Goal: Task Accomplishment & Management: Manage account settings

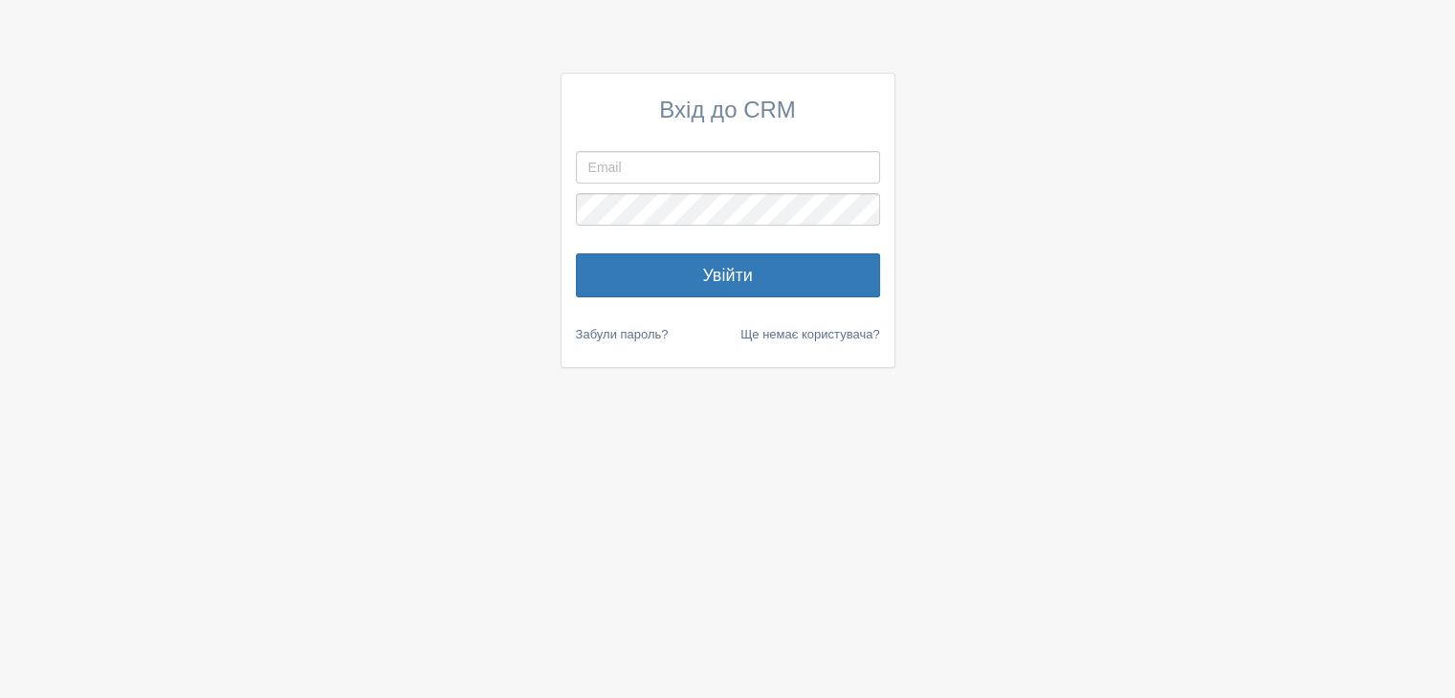
type input "[EMAIL_ADDRESS][DOMAIN_NAME]"
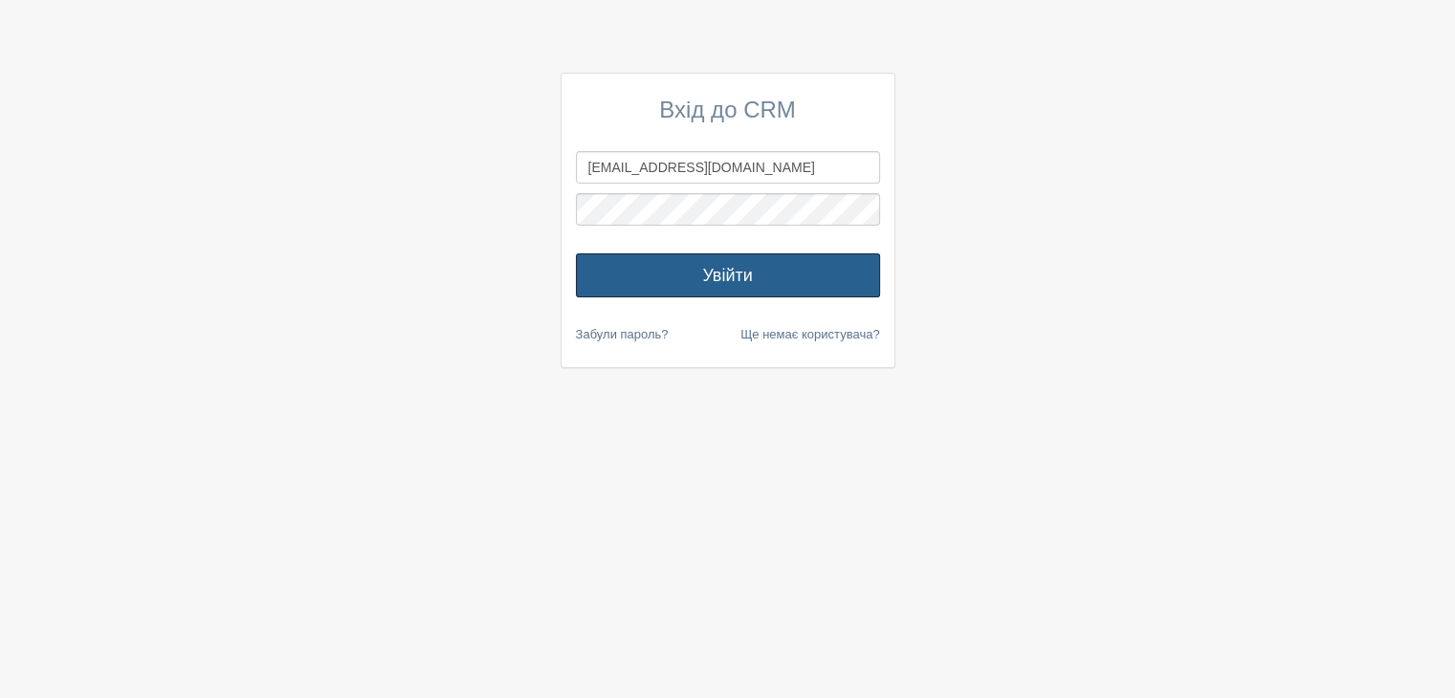
click at [714, 284] on button "Увійти" at bounding box center [728, 276] width 304 height 44
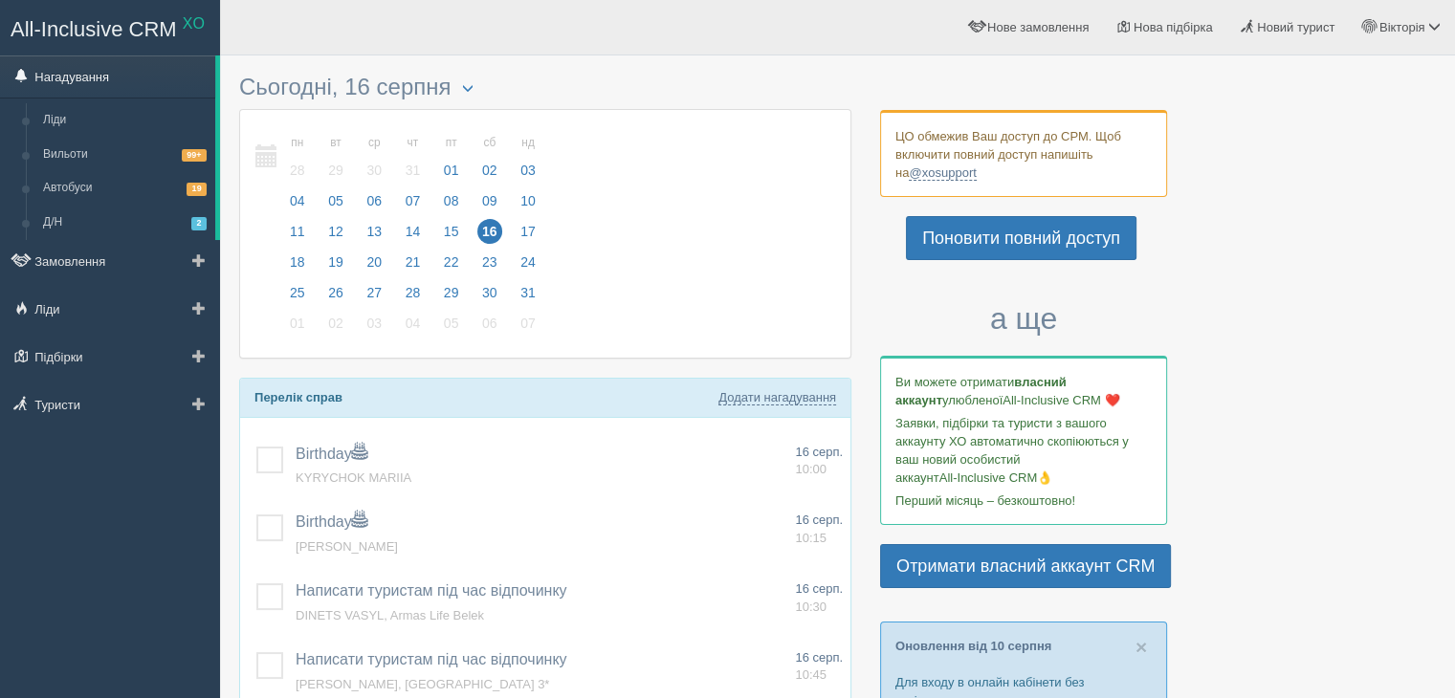
click at [88, 76] on link "Нагадування" at bounding box center [107, 76] width 215 height 42
click at [68, 242] on link "Замовлення" at bounding box center [110, 261] width 220 height 42
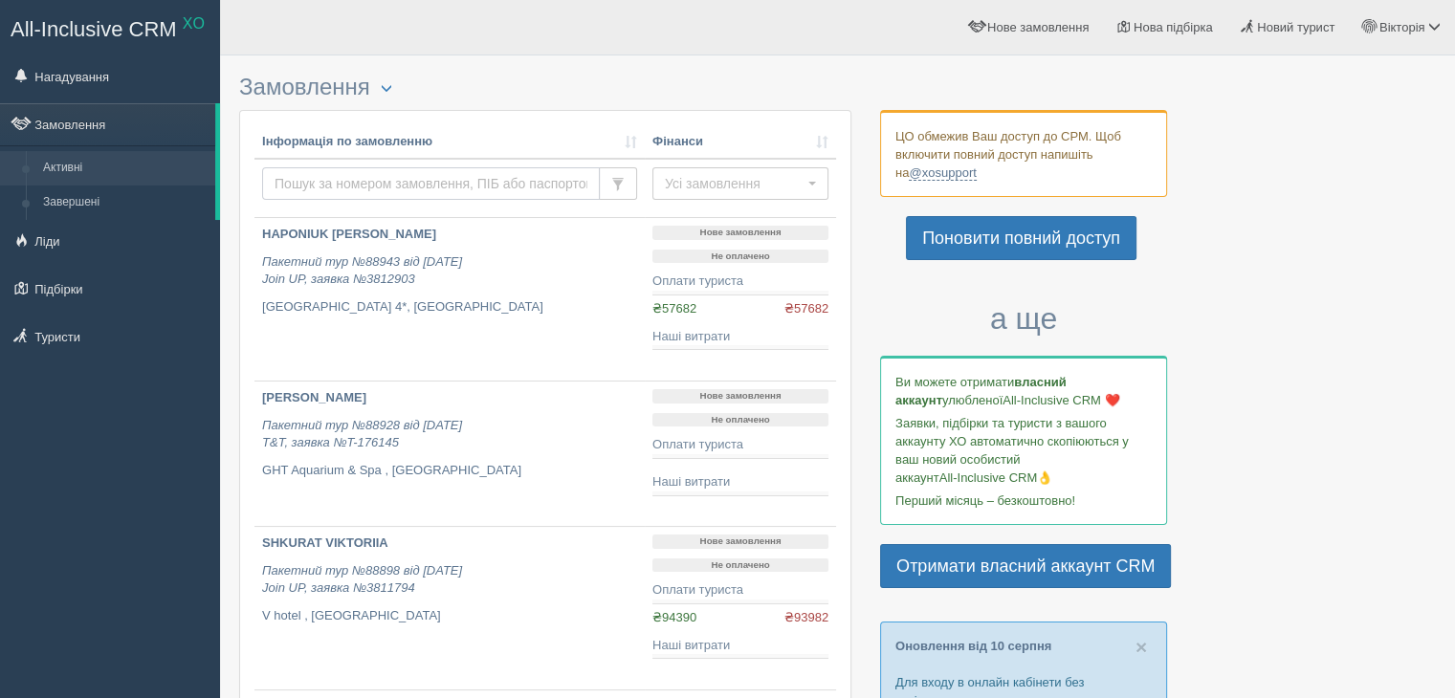
click at [314, 175] on input "text" at bounding box center [431, 183] width 338 height 33
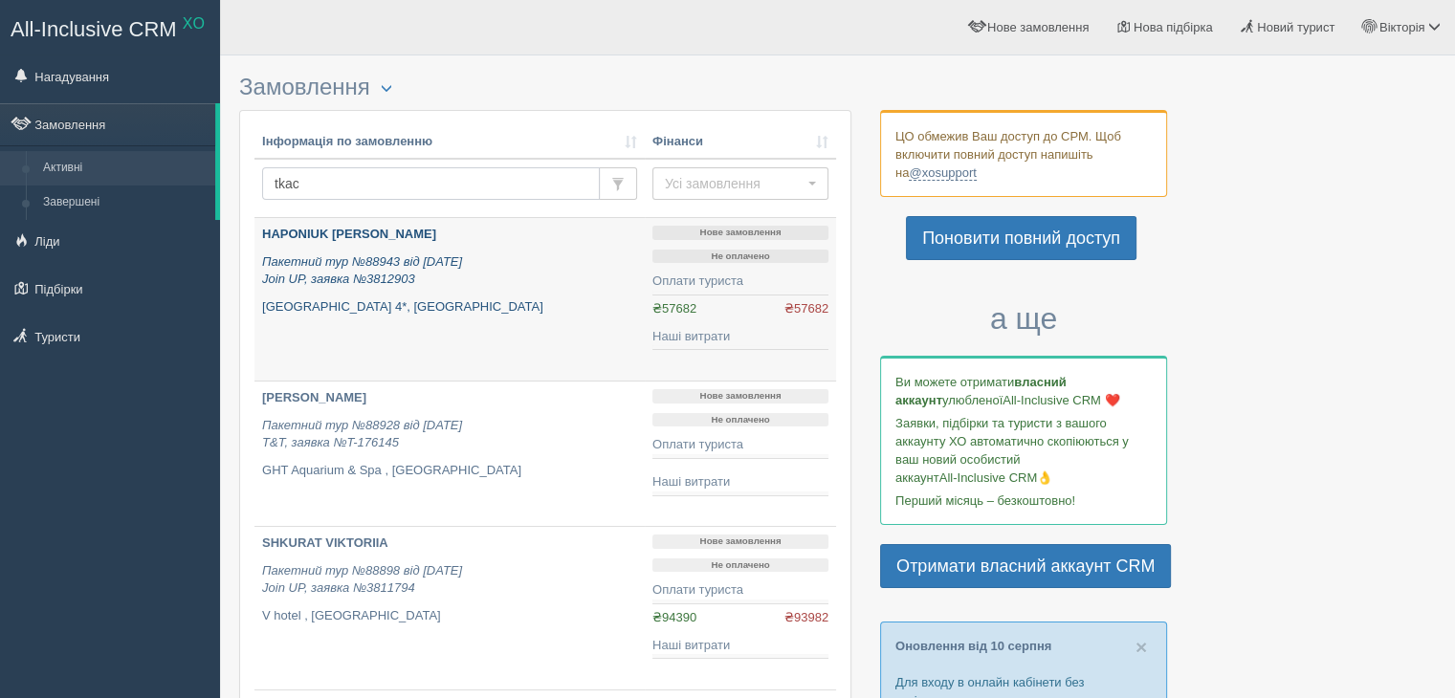
type input "tkach"
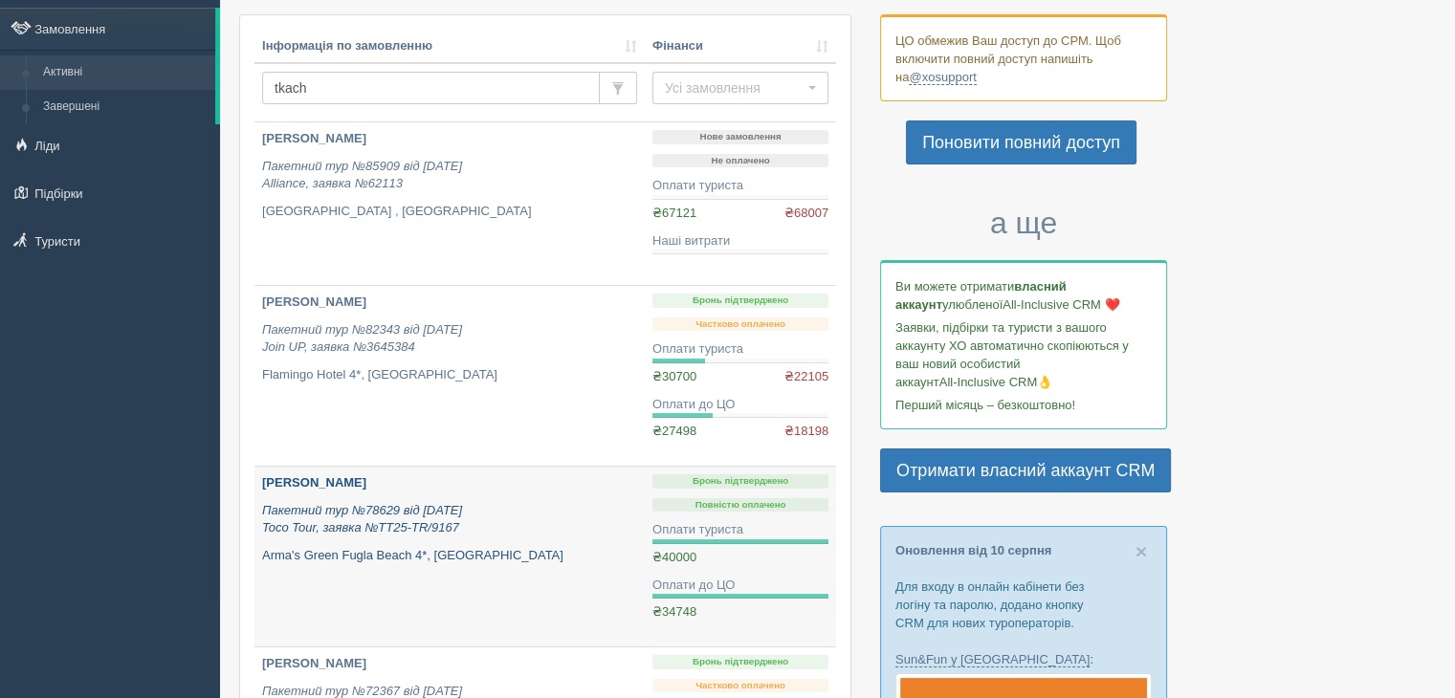
scroll to position [287, 0]
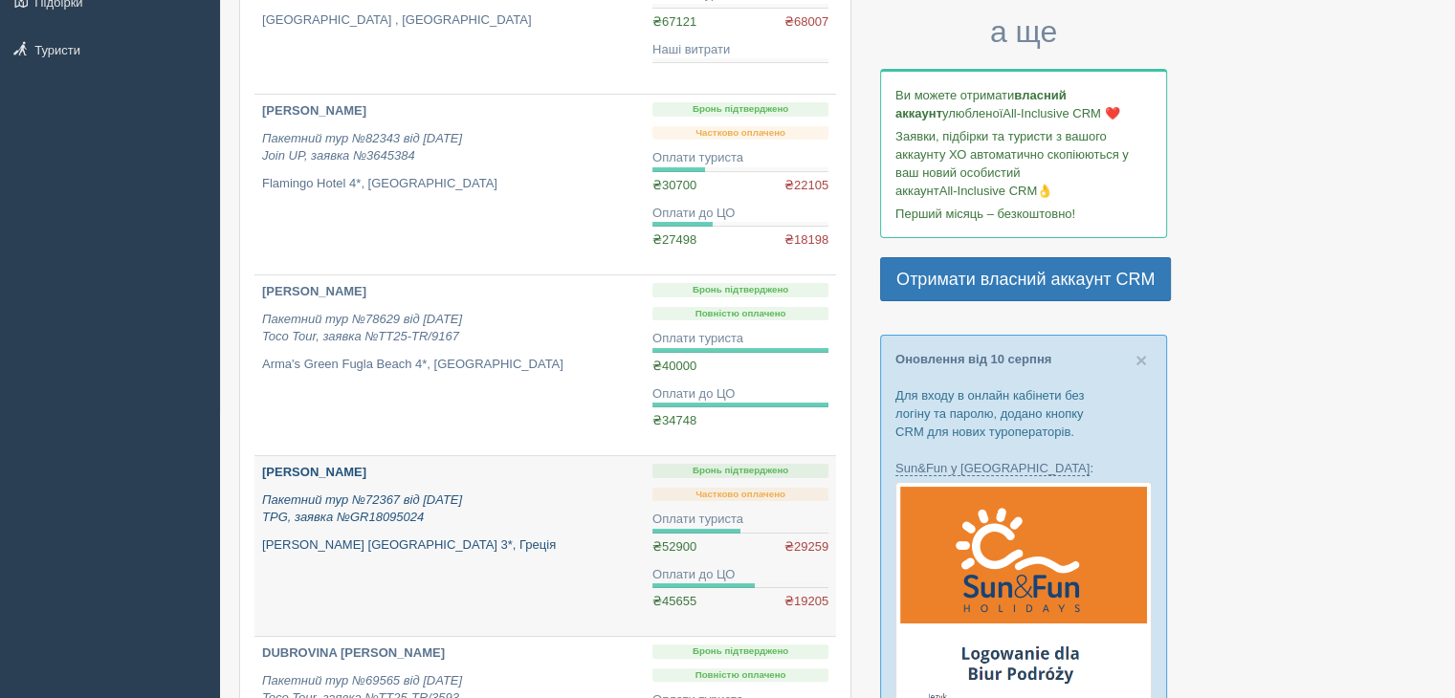
click at [348, 471] on b "[PERSON_NAME]" at bounding box center [314, 472] width 104 height 14
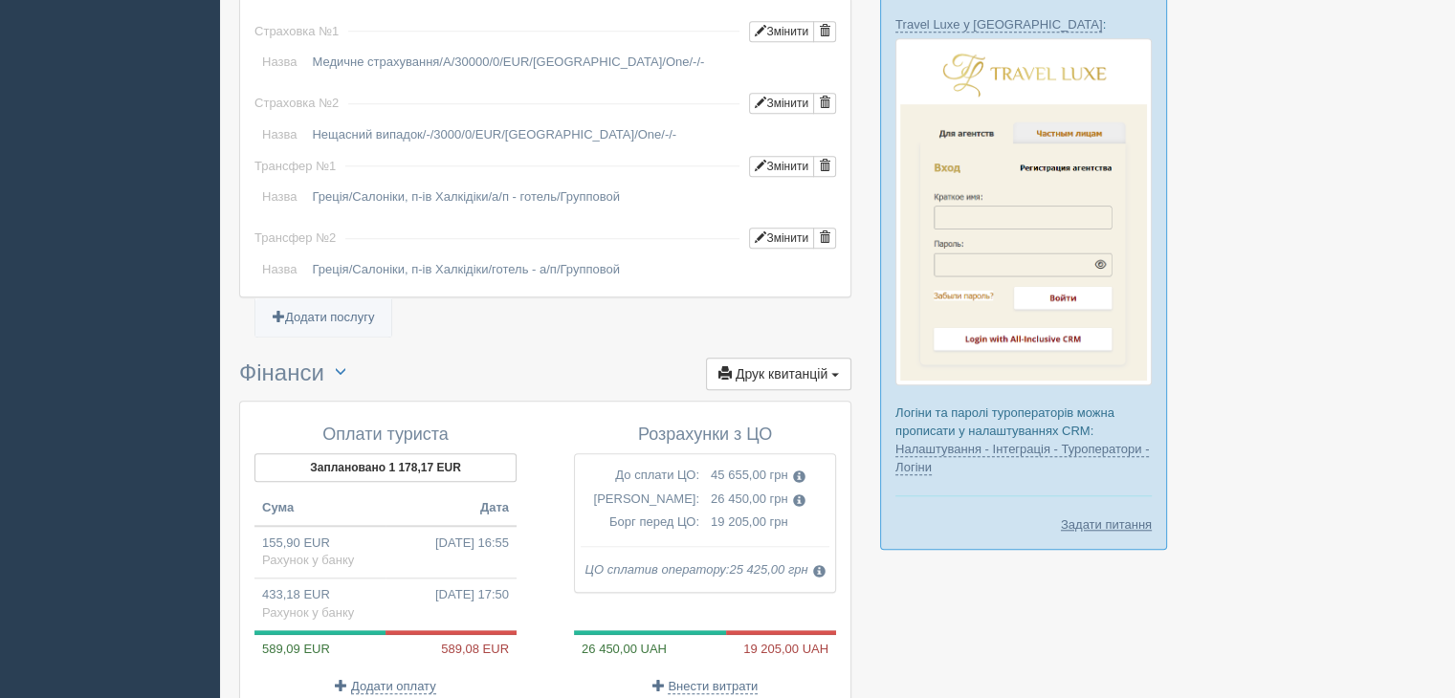
scroll to position [1913, 0]
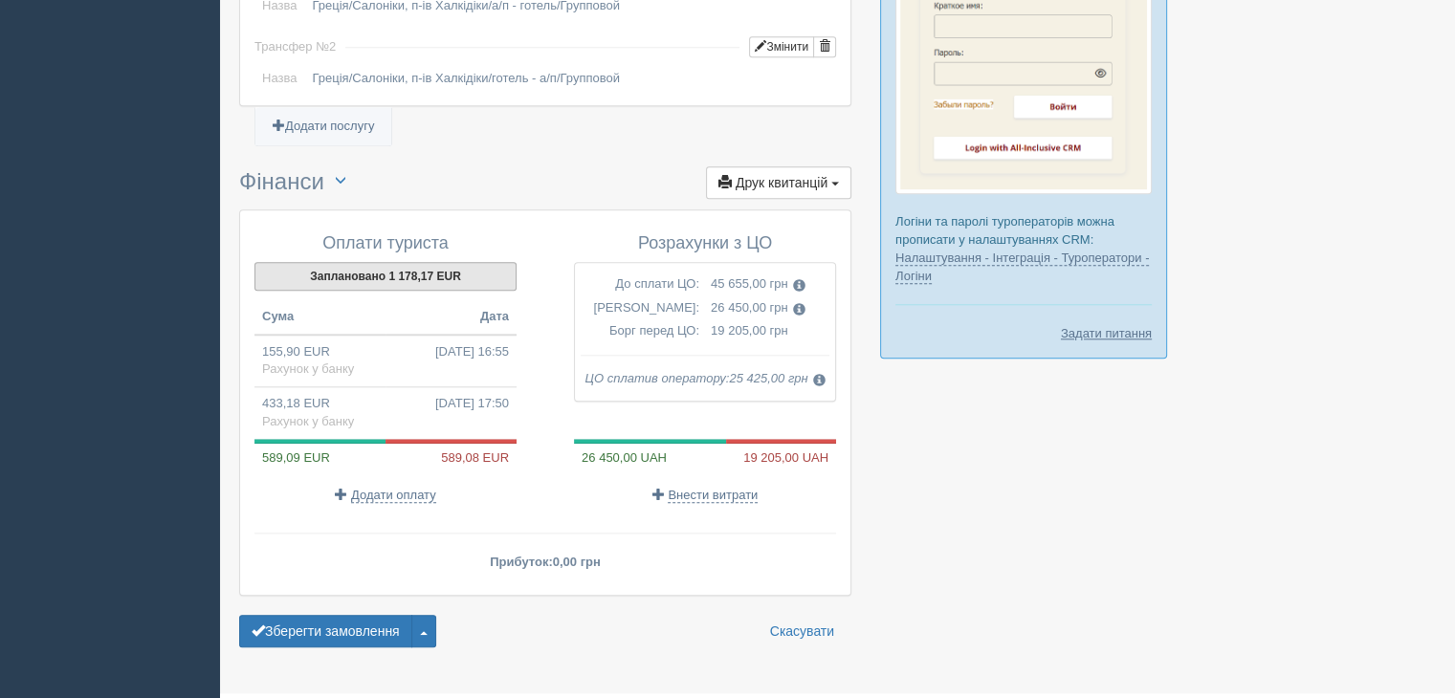
click at [431, 262] on button "Заплановано 1 178,17 EUR" at bounding box center [385, 276] width 262 height 29
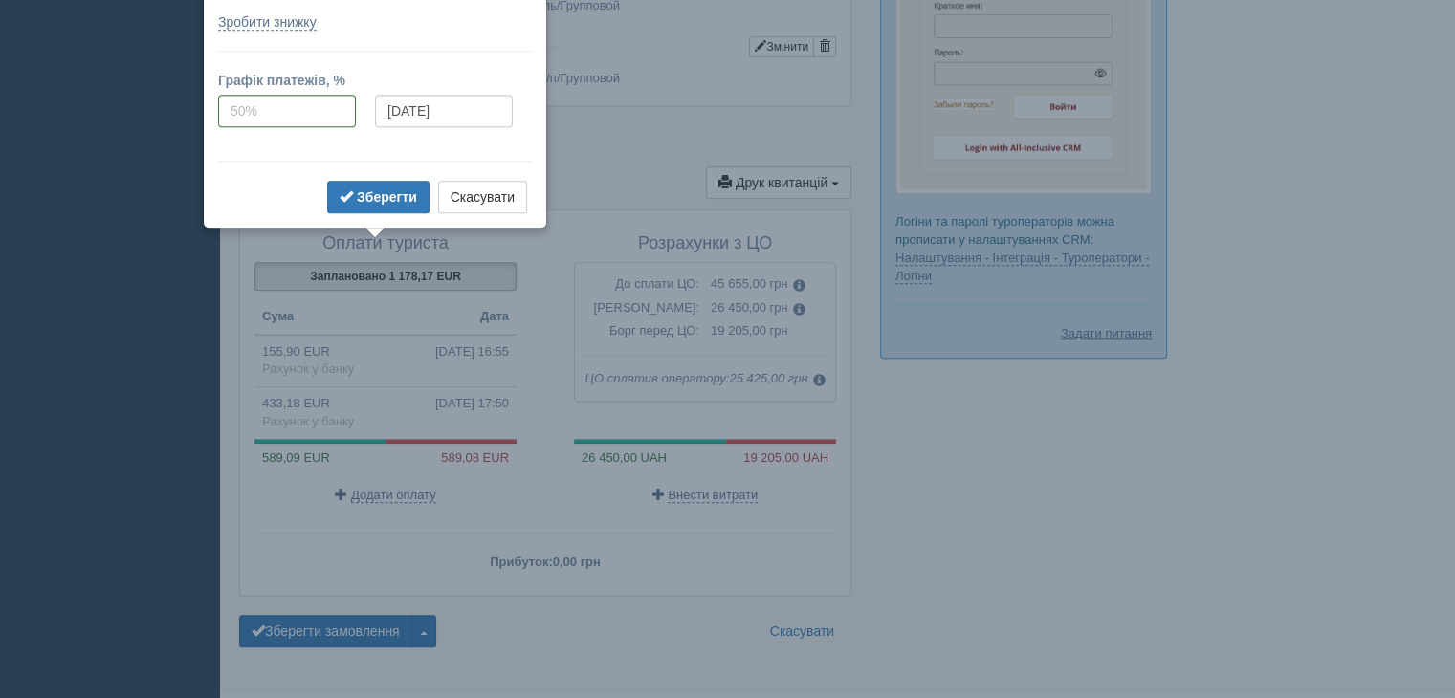
scroll to position [1712, 0]
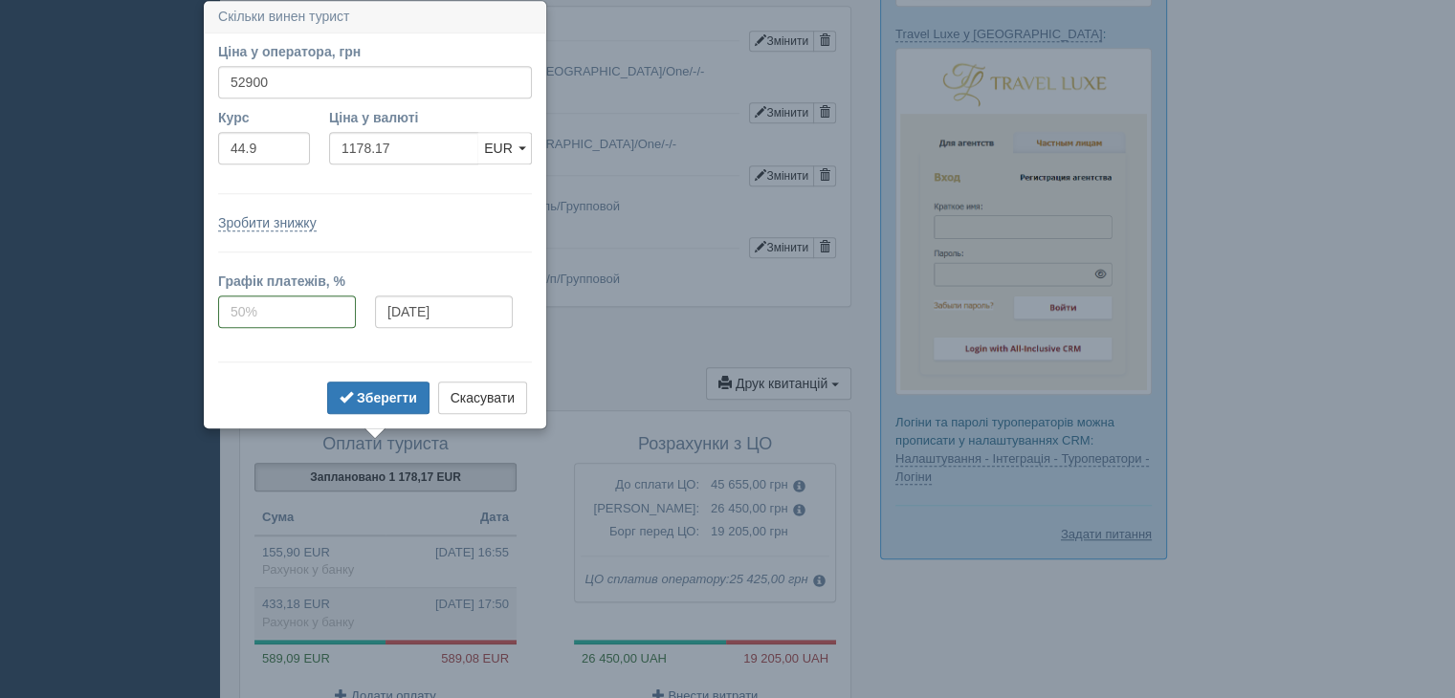
drag, startPoint x: 221, startPoint y: 485, endPoint x: 305, endPoint y: 571, distance: 120.4
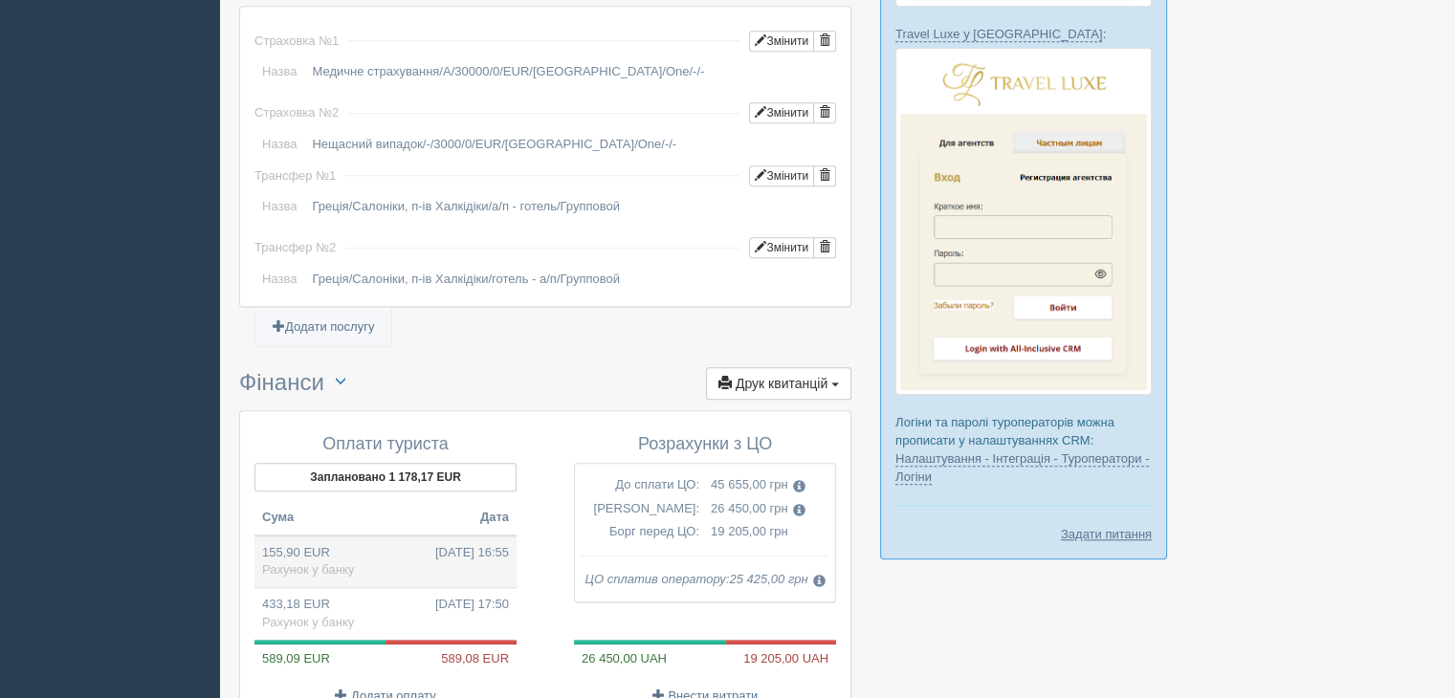
click at [409, 536] on td "155,90 EUR 28.02.2025 16:55 Рахунок у банку" at bounding box center [385, 562] width 262 height 53
type input "7000.00"
type input "44.90"
select select "1166"
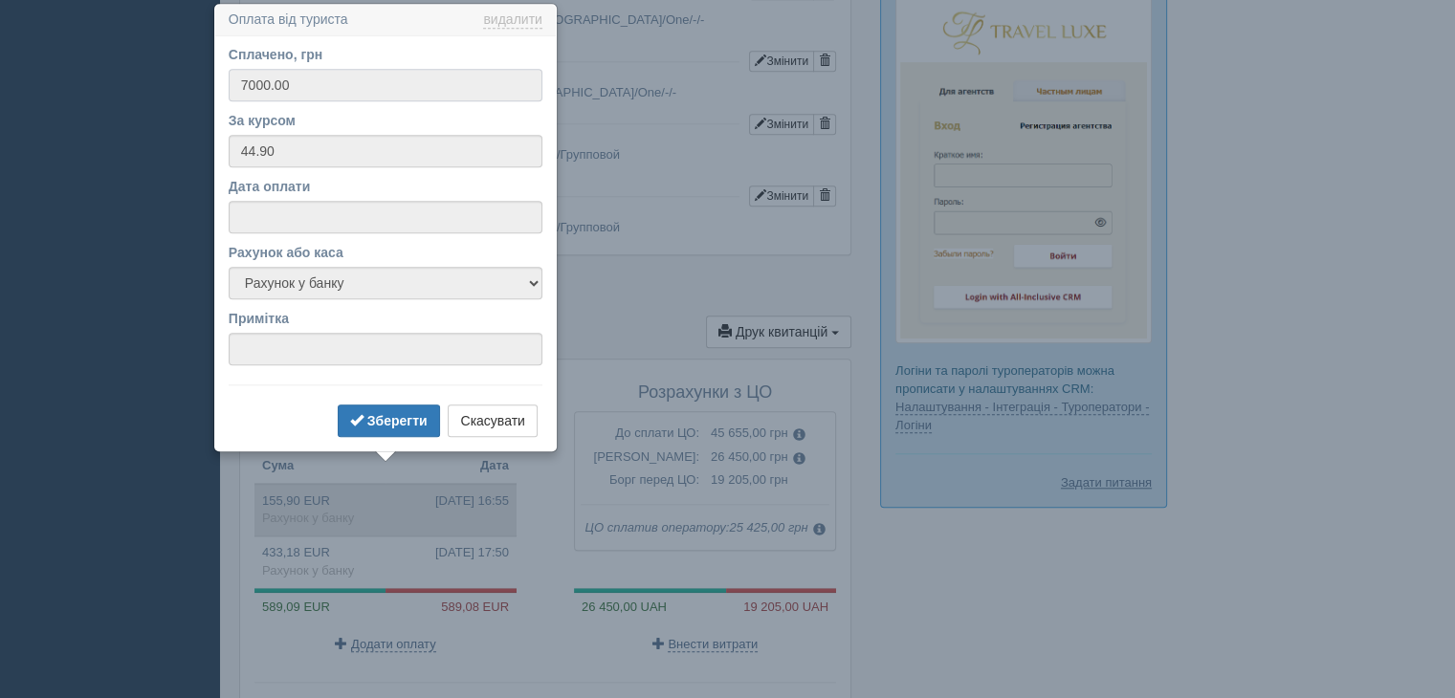
scroll to position [1767, 0]
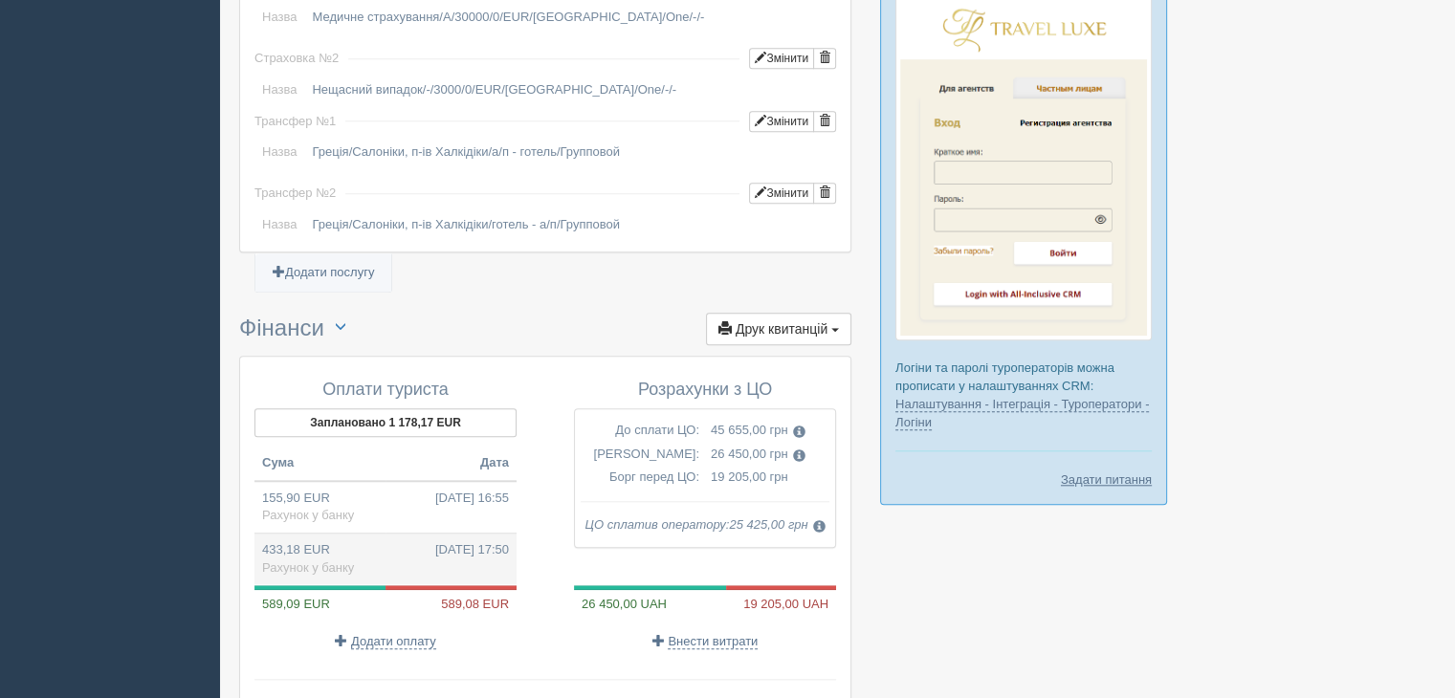
click at [390, 534] on td "433,18 EUR 28.02.2025 17:50 Рахунок у банку" at bounding box center [385, 560] width 262 height 52
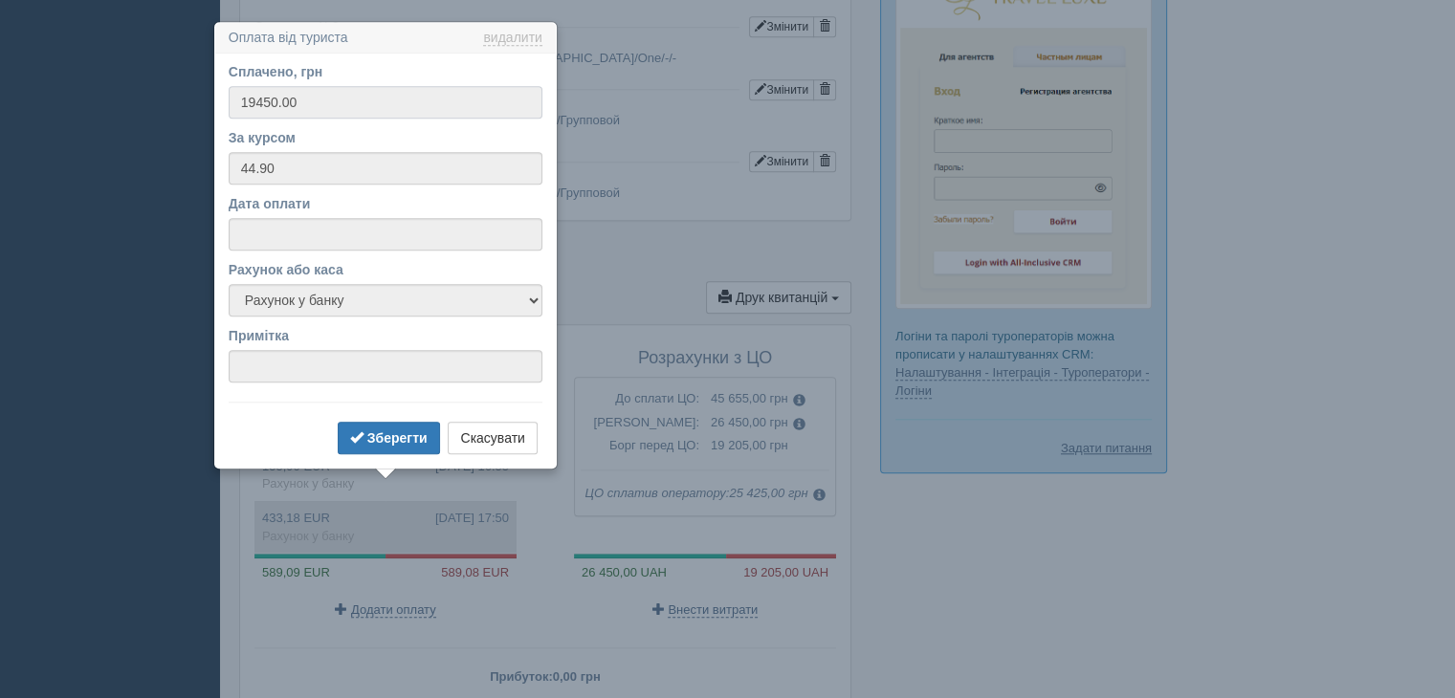
scroll to position [1820, 0]
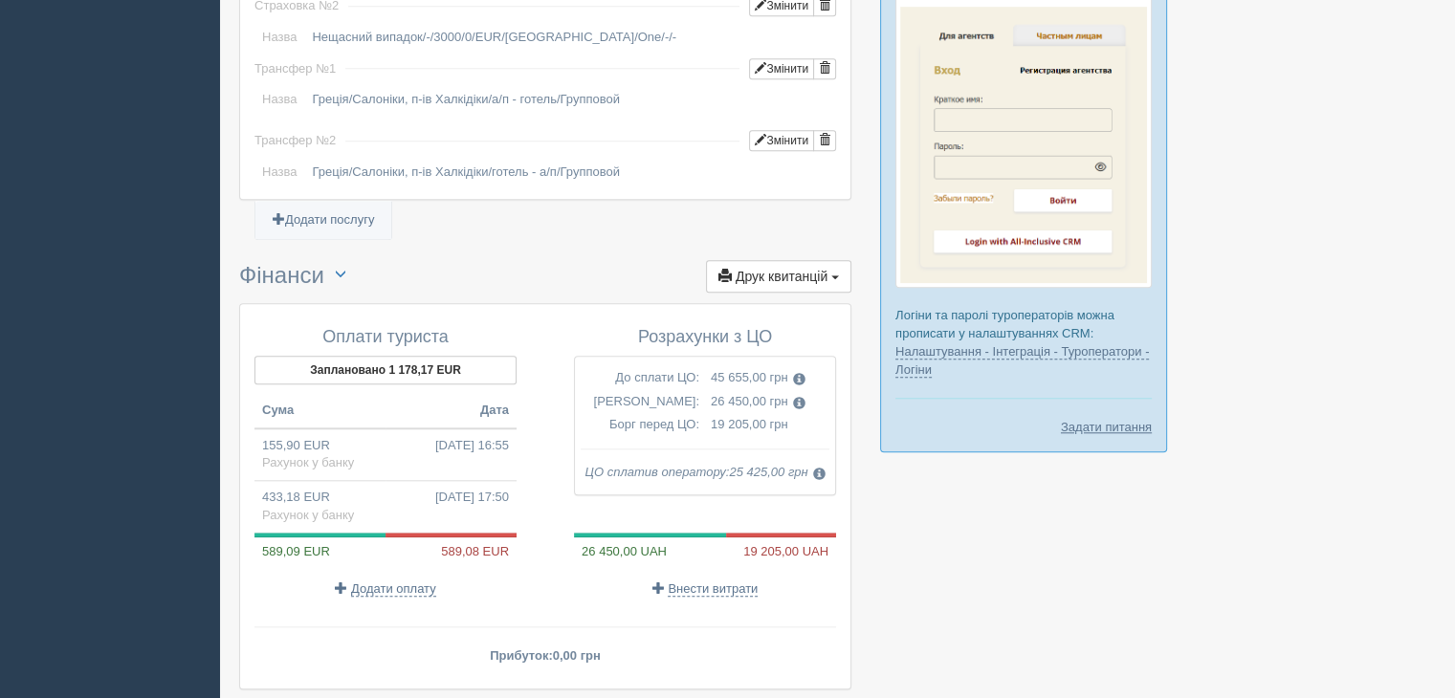
click at [452, 356] on button "Заплановано 1 178,17 EUR" at bounding box center [385, 370] width 262 height 29
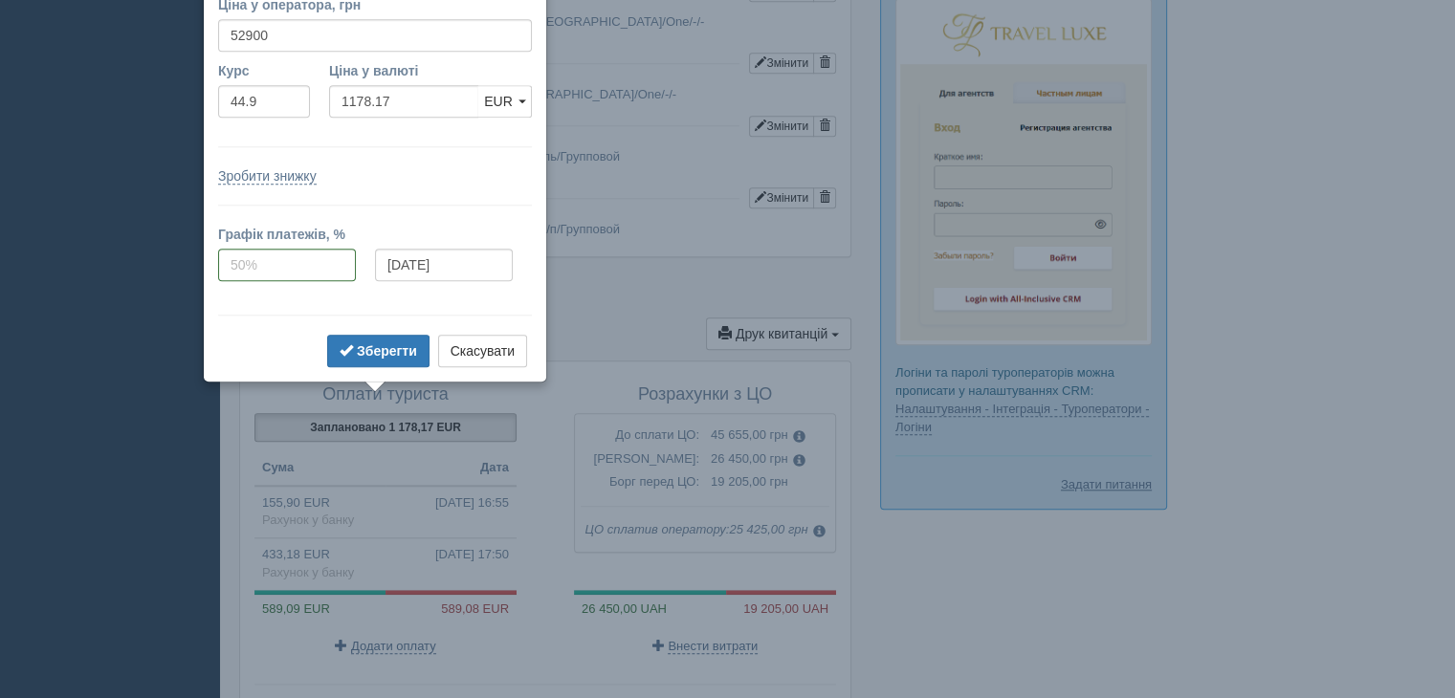
scroll to position [1714, 0]
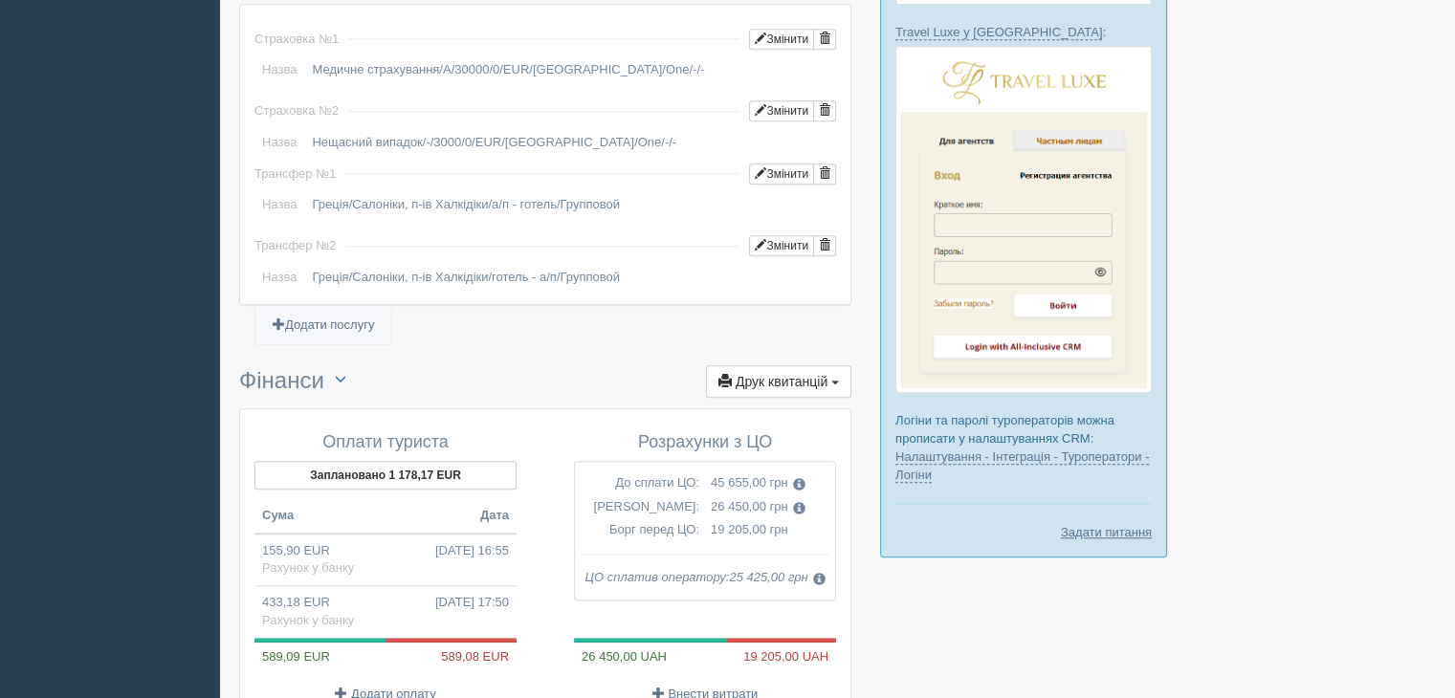
click at [321, 534] on td "155,90 EUR 28.02.2025 16:55 Рахунок у банку" at bounding box center [385, 560] width 262 height 53
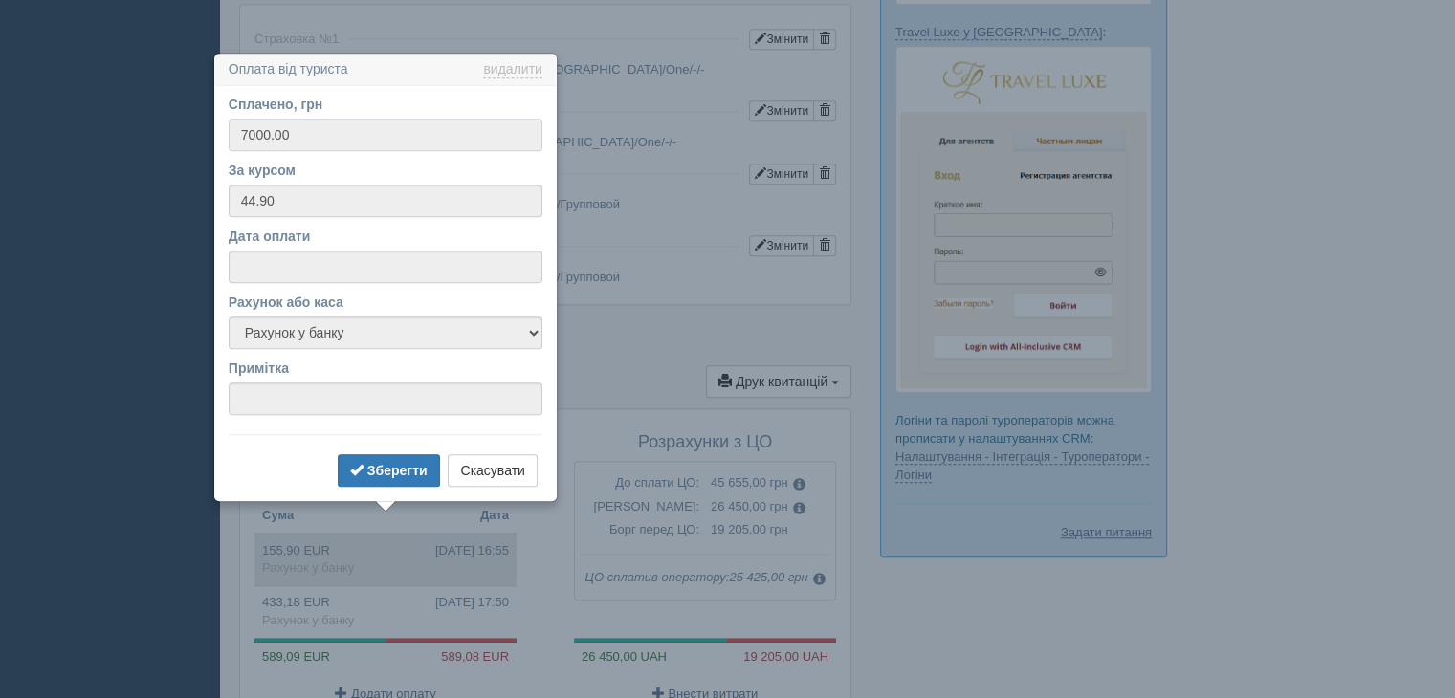
scroll to position [1767, 0]
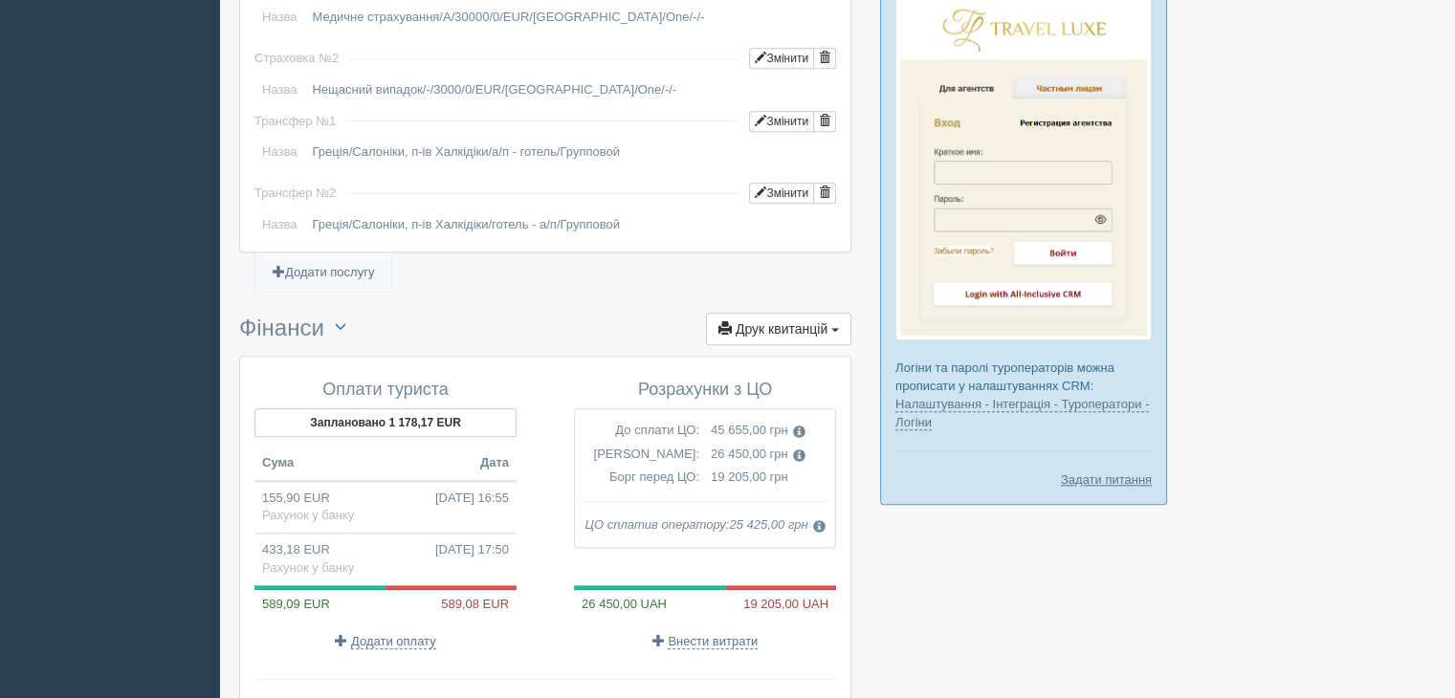
click at [239, 646] on div "Оплати туриста Заплановано 1 178,17 EUR Сума Дата 155,90 EUR 28.02.2025 16:55 Р…" at bounding box center [545, 549] width 612 height 387
click at [321, 534] on td "433,18 EUR 28.02.2025 17:50 Рахунок у банку" at bounding box center [385, 560] width 262 height 52
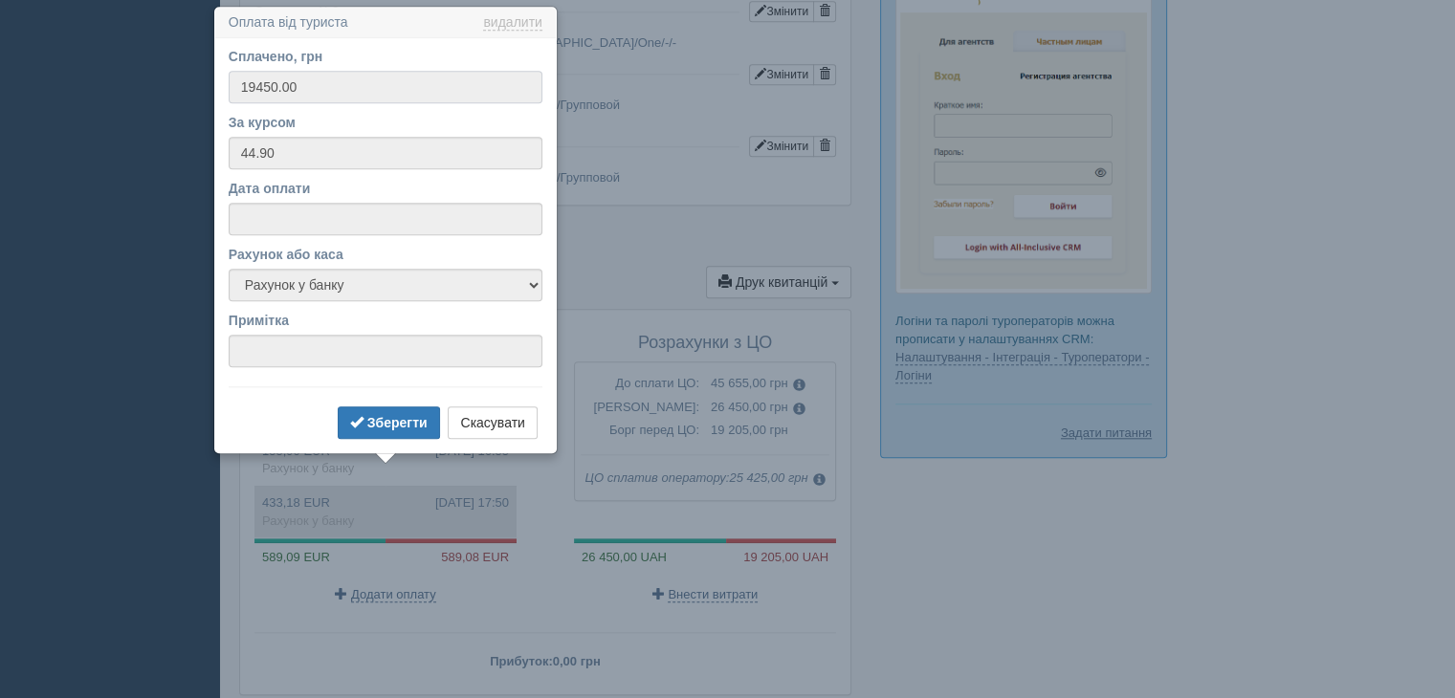
scroll to position [1820, 0]
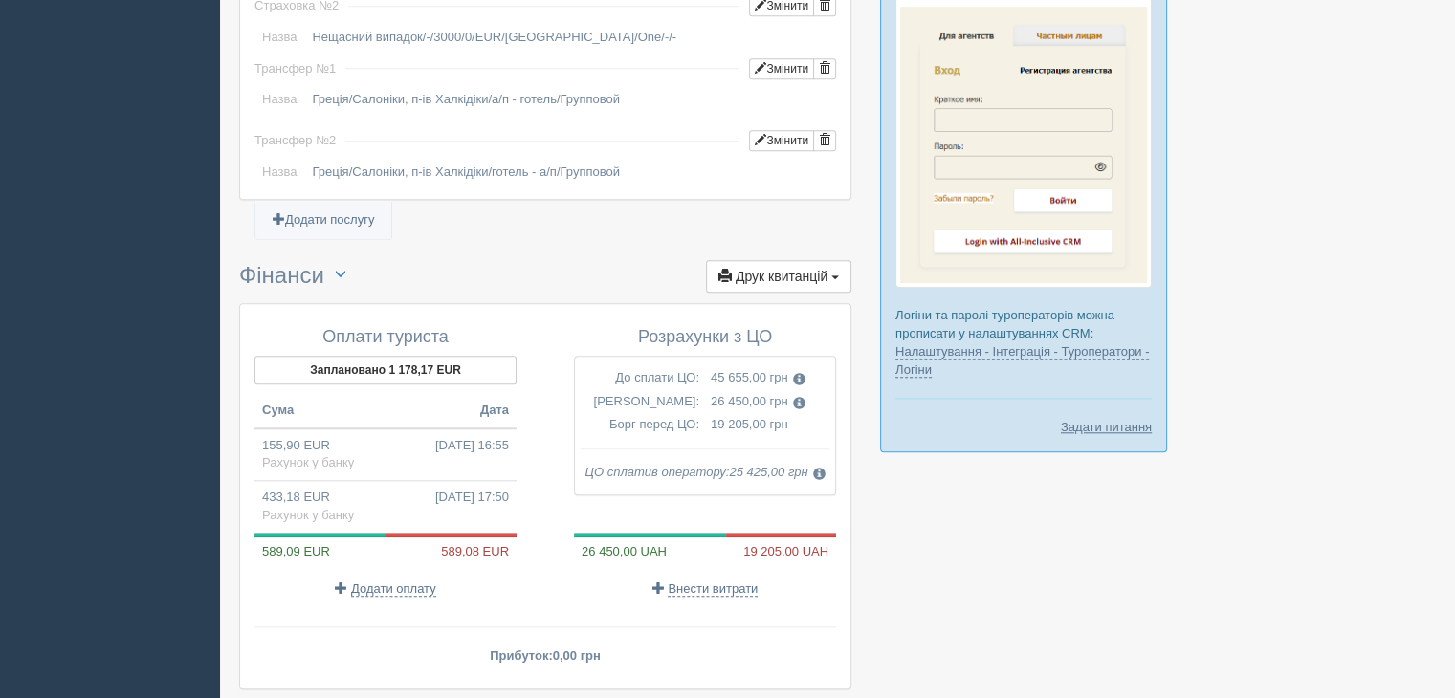
click at [314, 431] on td "155,90 EUR 28.02.2025 16:55 Рахунок у банку" at bounding box center [385, 455] width 262 height 53
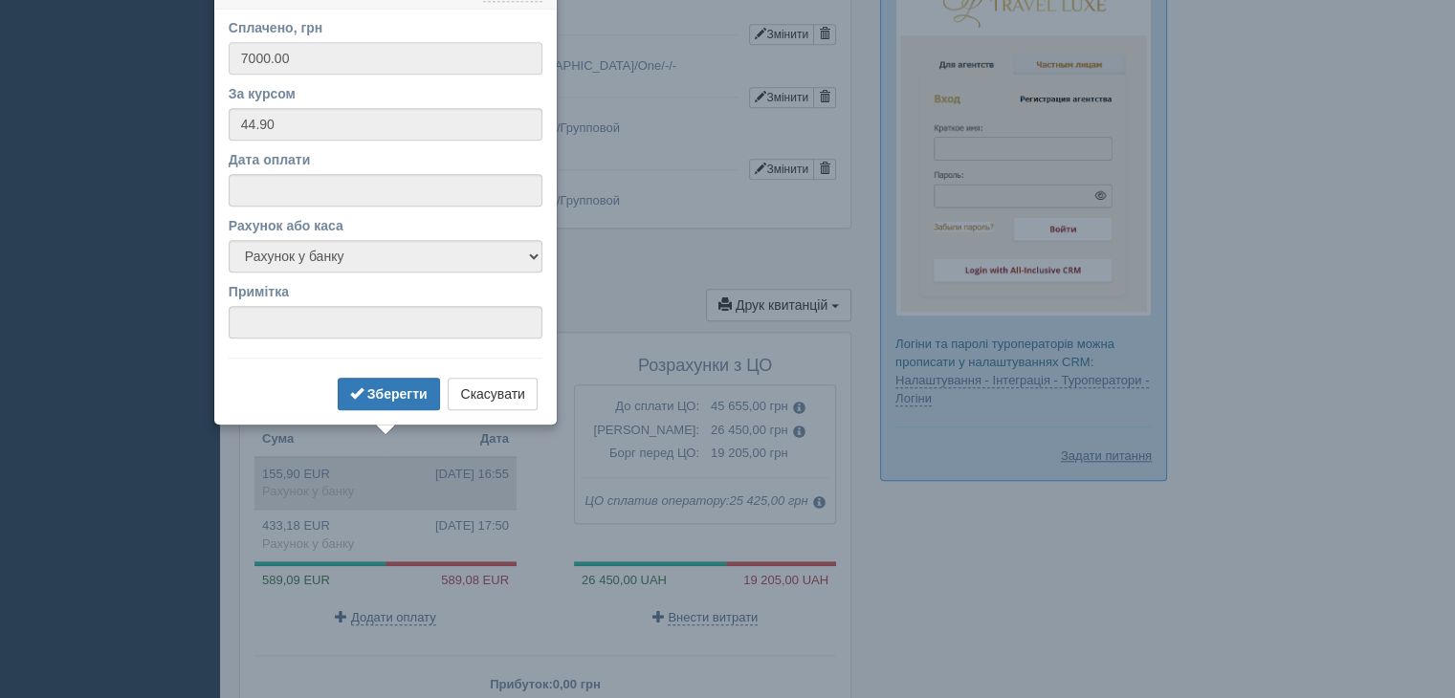
scroll to position [1767, 0]
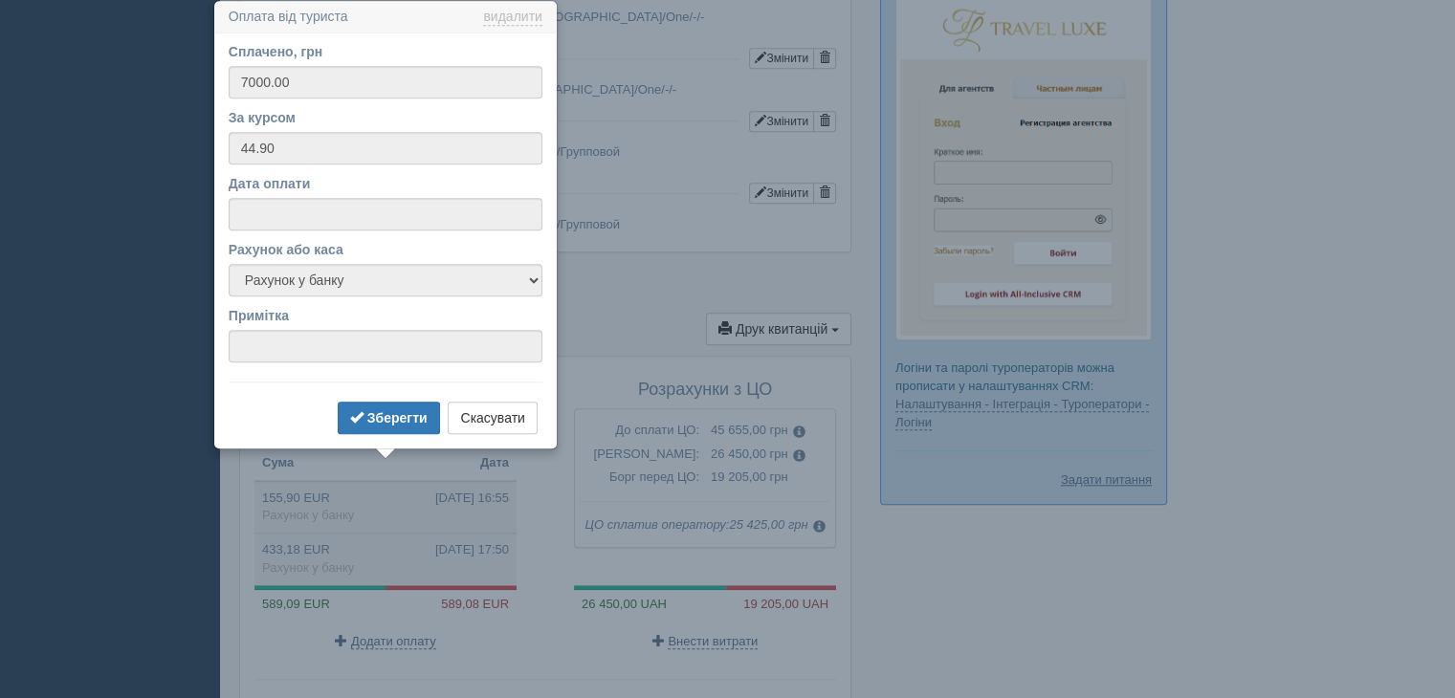
click at [299, 534] on td "433,18 EUR 28.02.2025 17:50 Рахунок у банку" at bounding box center [385, 560] width 262 height 52
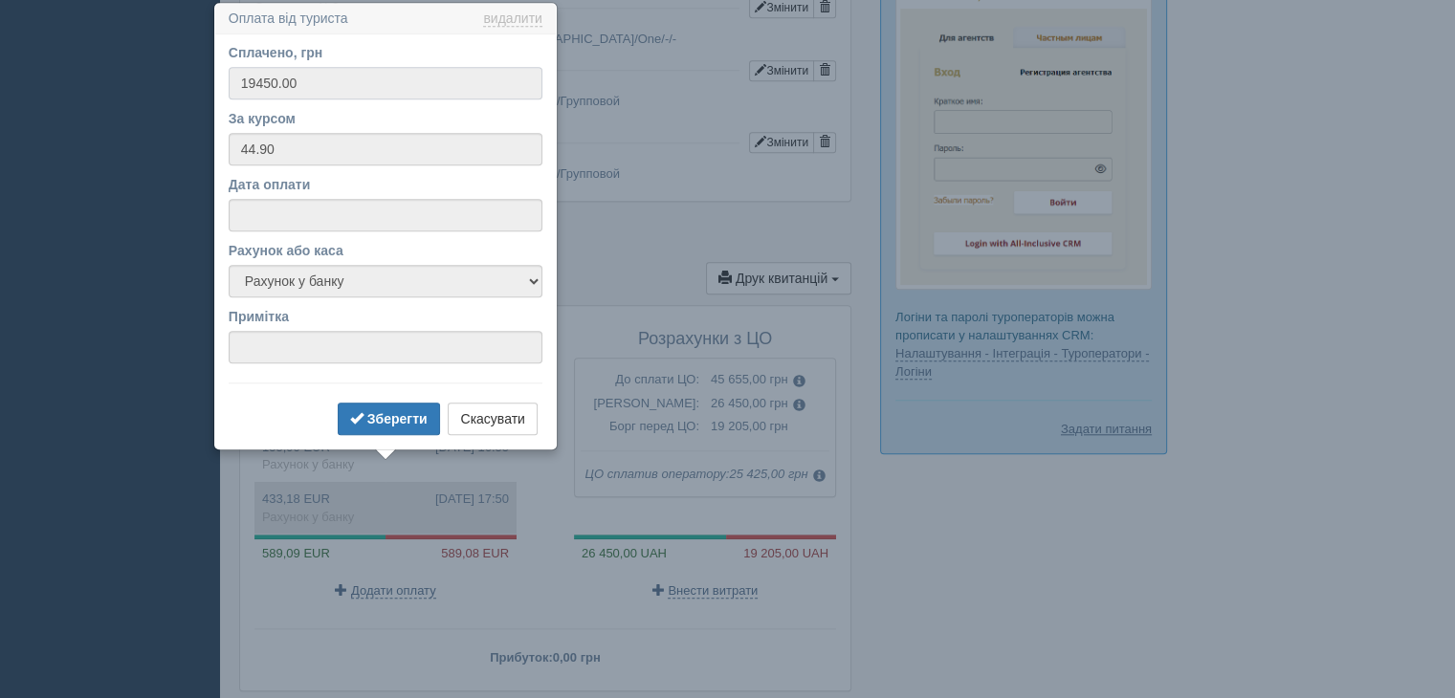
scroll to position [1820, 0]
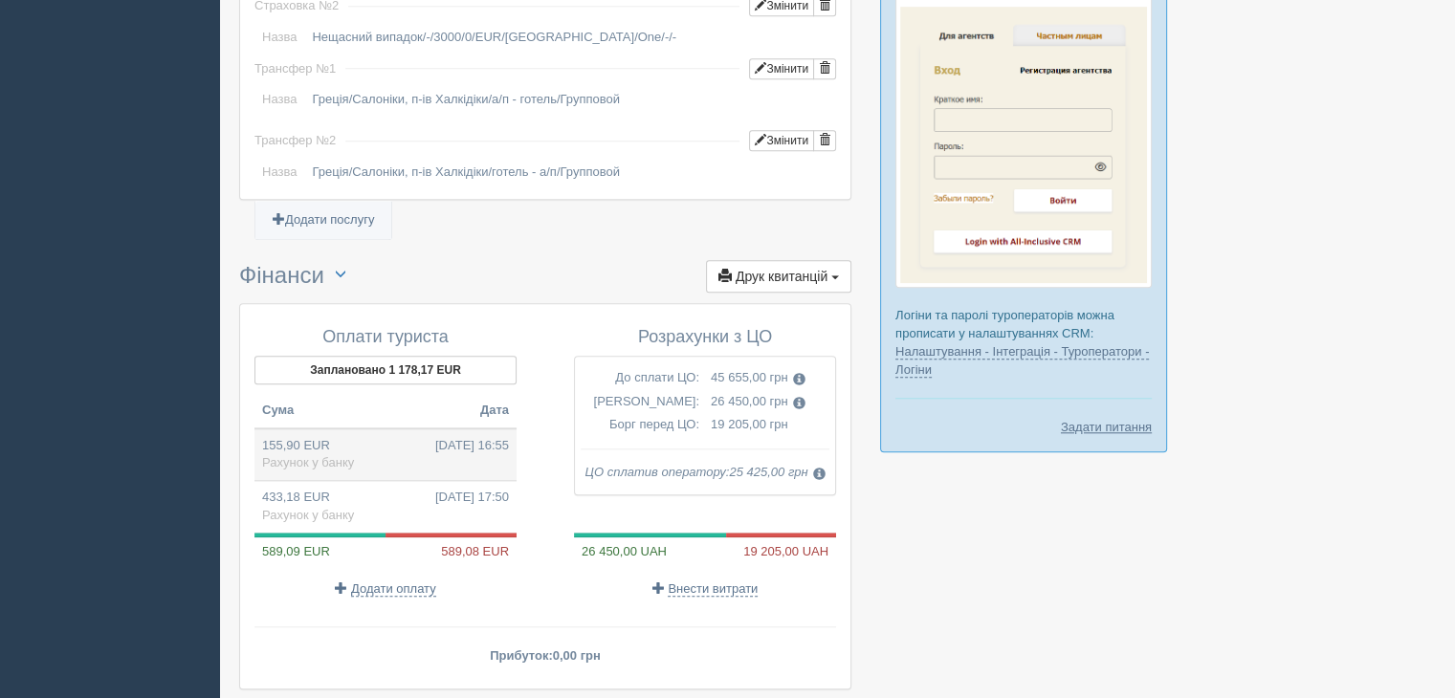
click at [310, 455] on span "Рахунок у банку" at bounding box center [308, 462] width 92 height 14
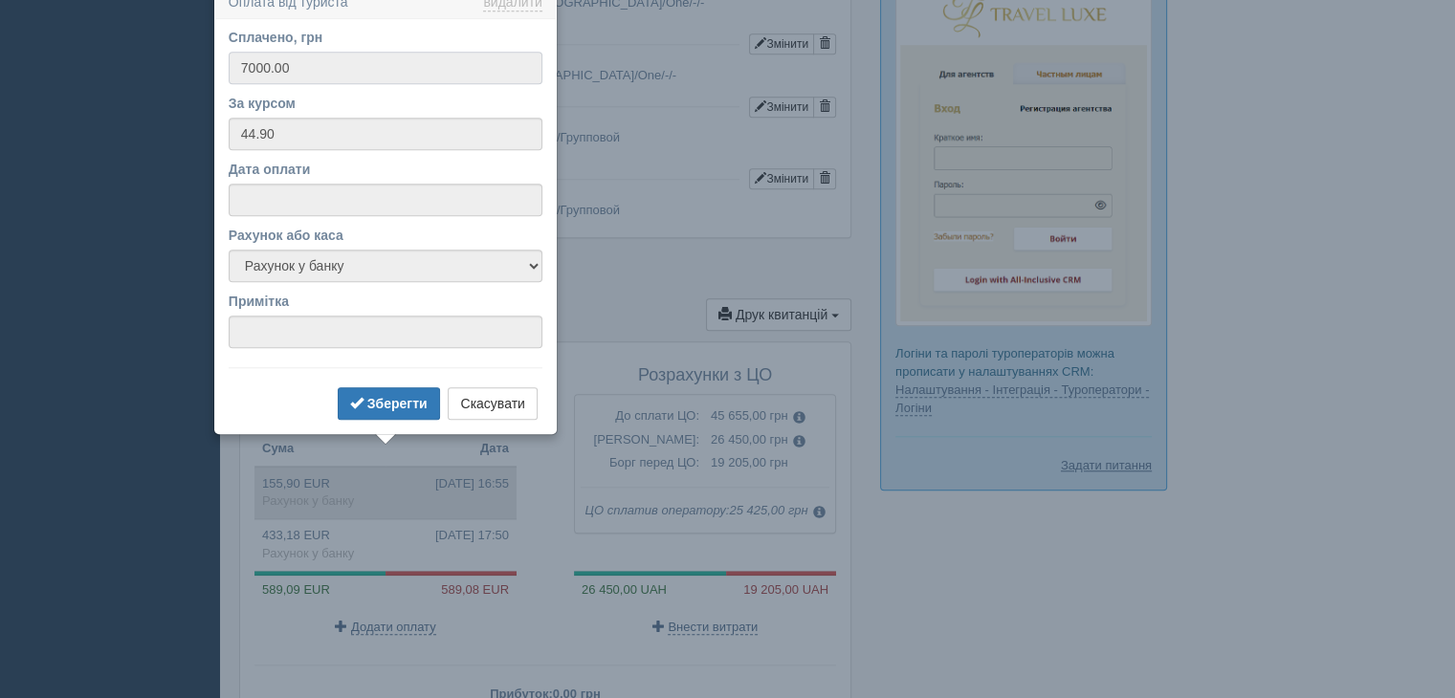
scroll to position [1767, 0]
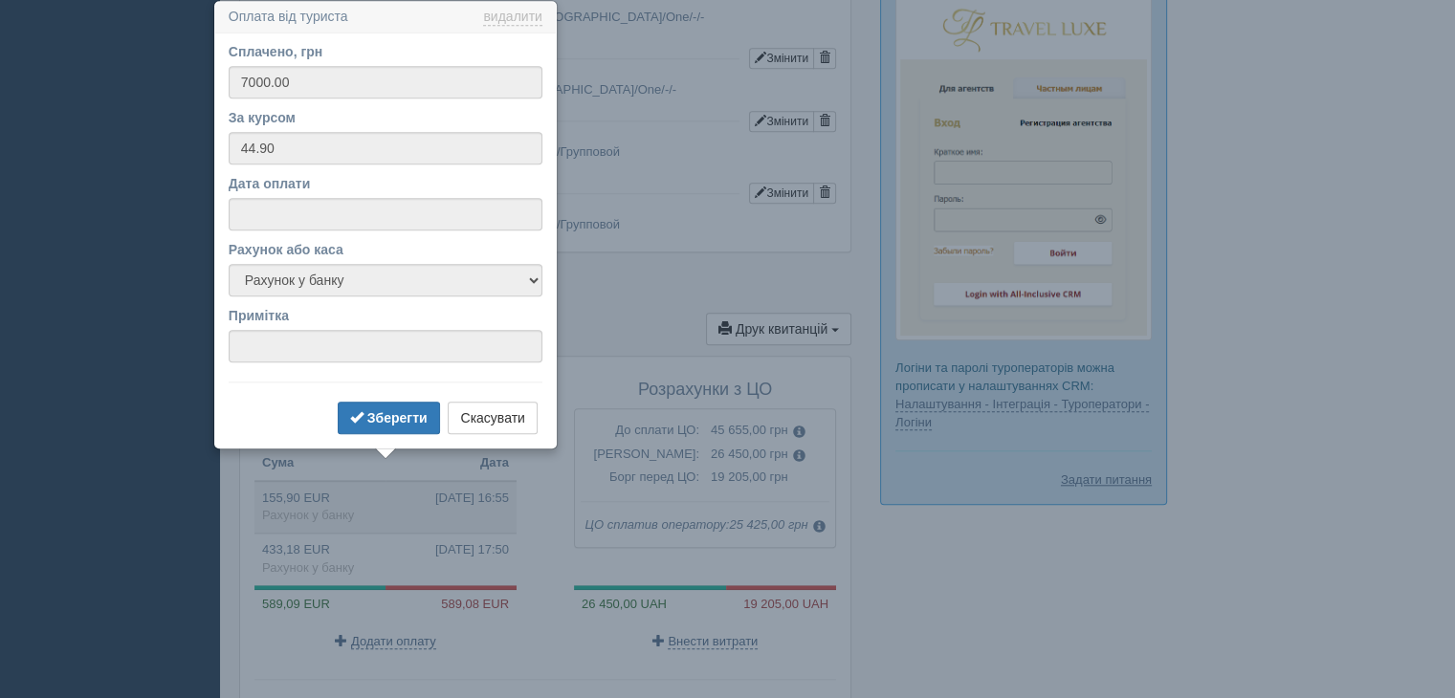
click at [245, 609] on div "Оплати туриста Заплановано 1 178,17 EUR Сума Дата 155,90 EUR 28.02.2025 16:55 Р…" at bounding box center [395, 516] width 300 height 290
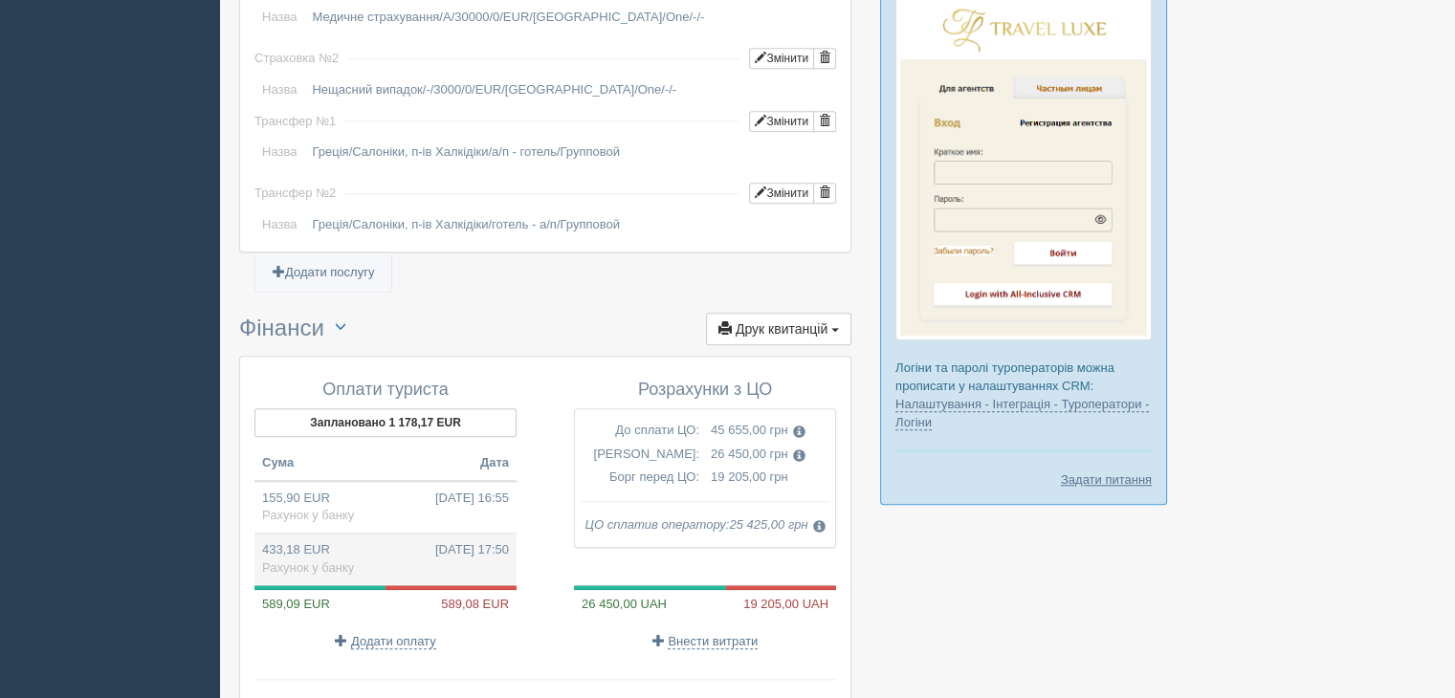
click at [270, 534] on td "433,18 EUR 28.02.2025 17:50 Рахунок у банку" at bounding box center [385, 560] width 262 height 52
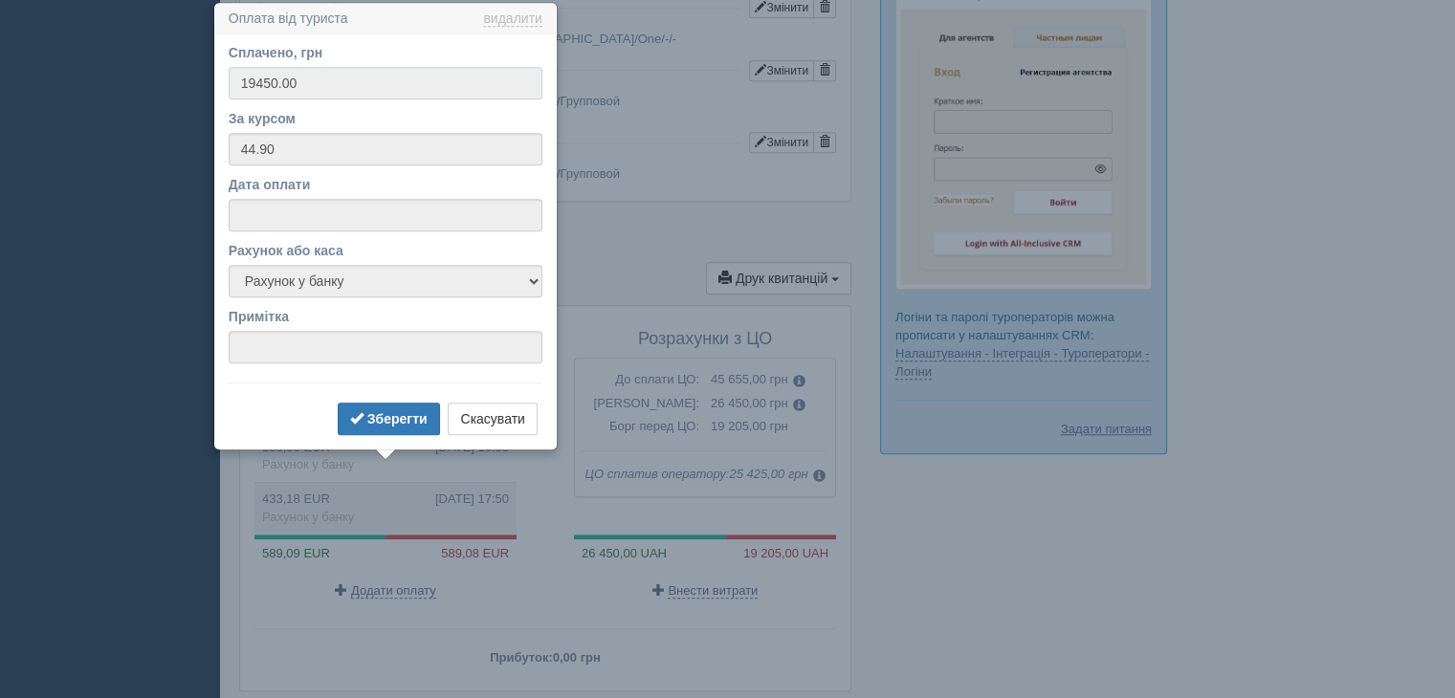
scroll to position [1820, 0]
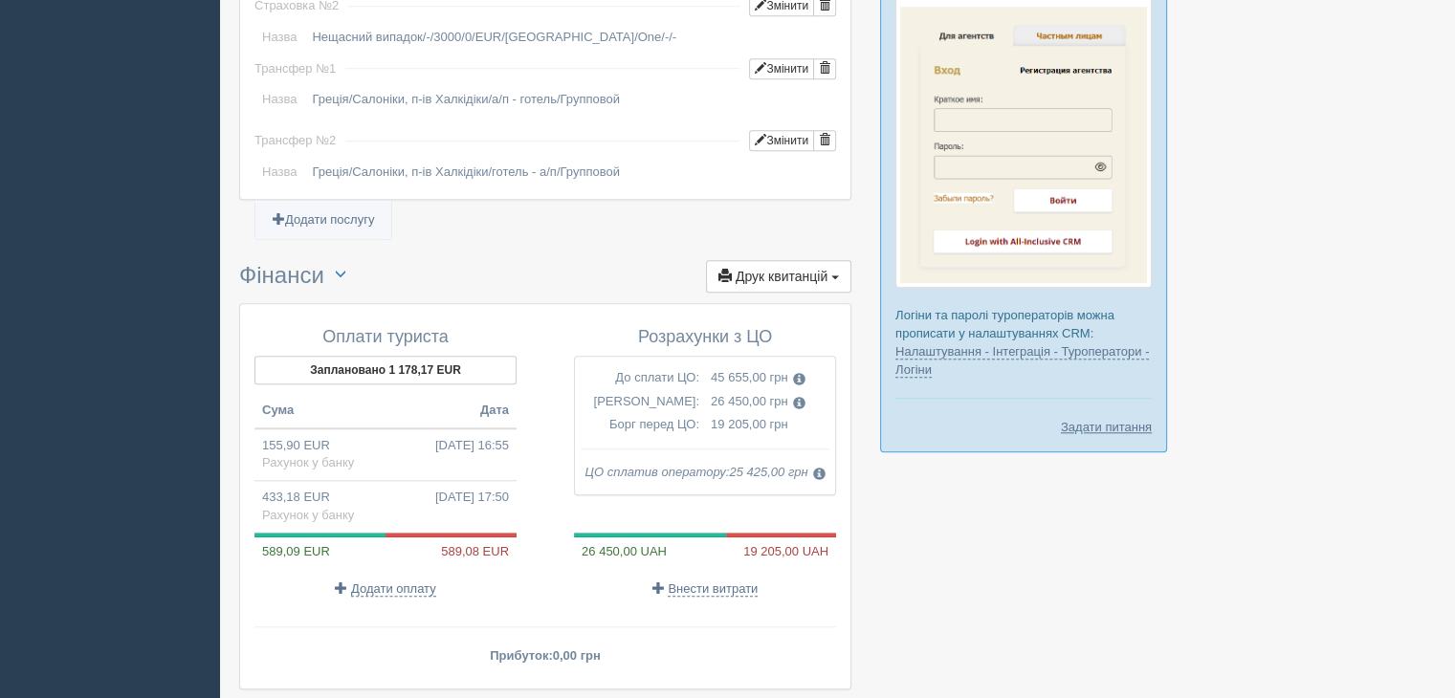
click at [261, 602] on div "Оплати туриста Заплановано 1 178,17 EUR Сума Дата 155,90 EUR 28.02.2025 16:55 Р…" at bounding box center [545, 492] width 582 height 347
click at [383, 356] on button "Заплановано 1 178,17 EUR" at bounding box center [385, 370] width 262 height 29
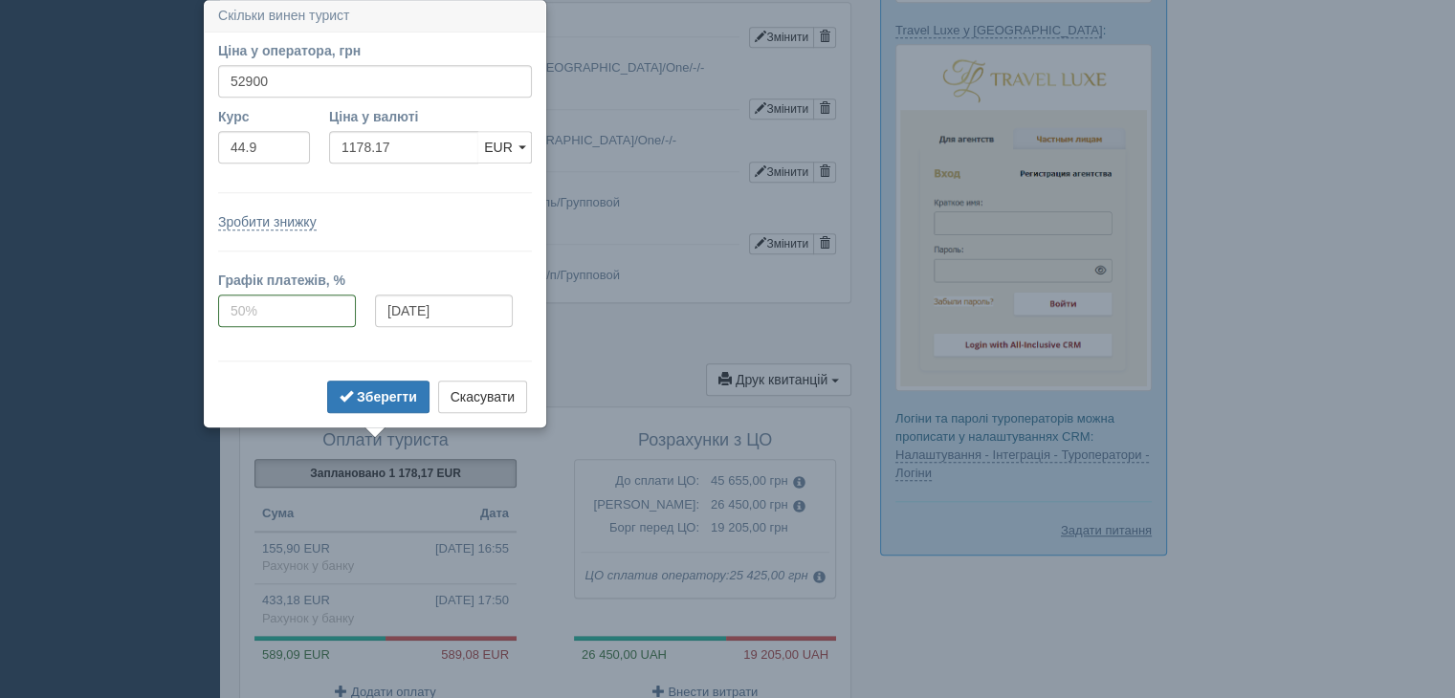
scroll to position [1714, 0]
drag, startPoint x: 378, startPoint y: 20, endPoint x: 537, endPoint y: 9, distance: 159.2
click at [378, 20] on h3 "Скільки винен турист" at bounding box center [375, 18] width 341 height 31
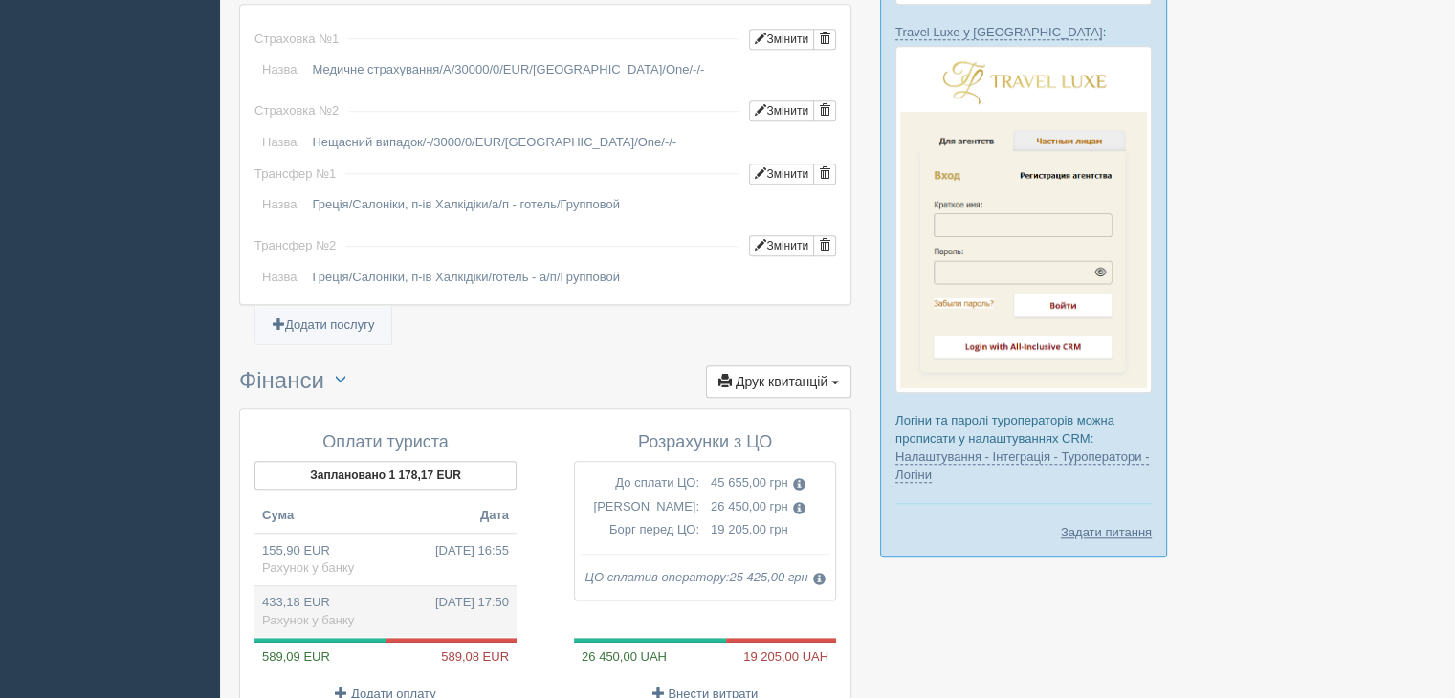
click at [274, 613] on span "Рахунок у банку" at bounding box center [308, 620] width 92 height 14
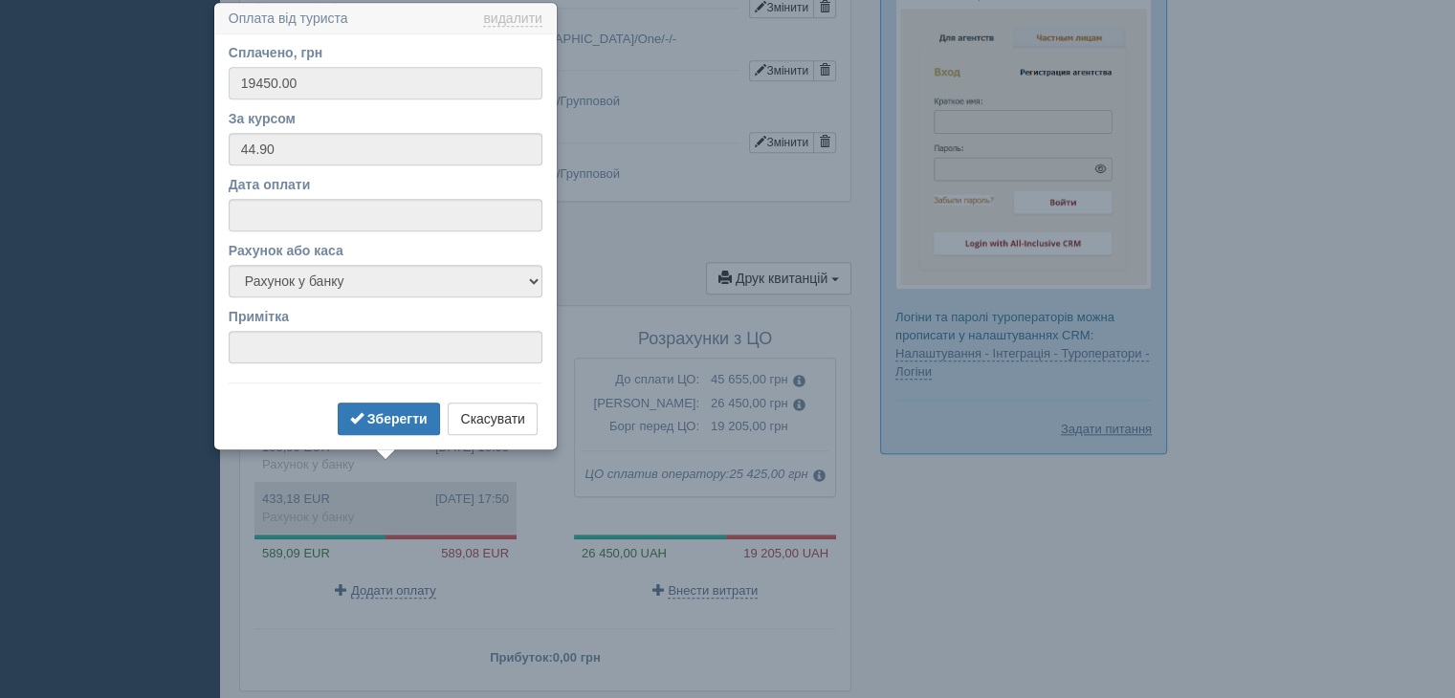
scroll to position [1820, 0]
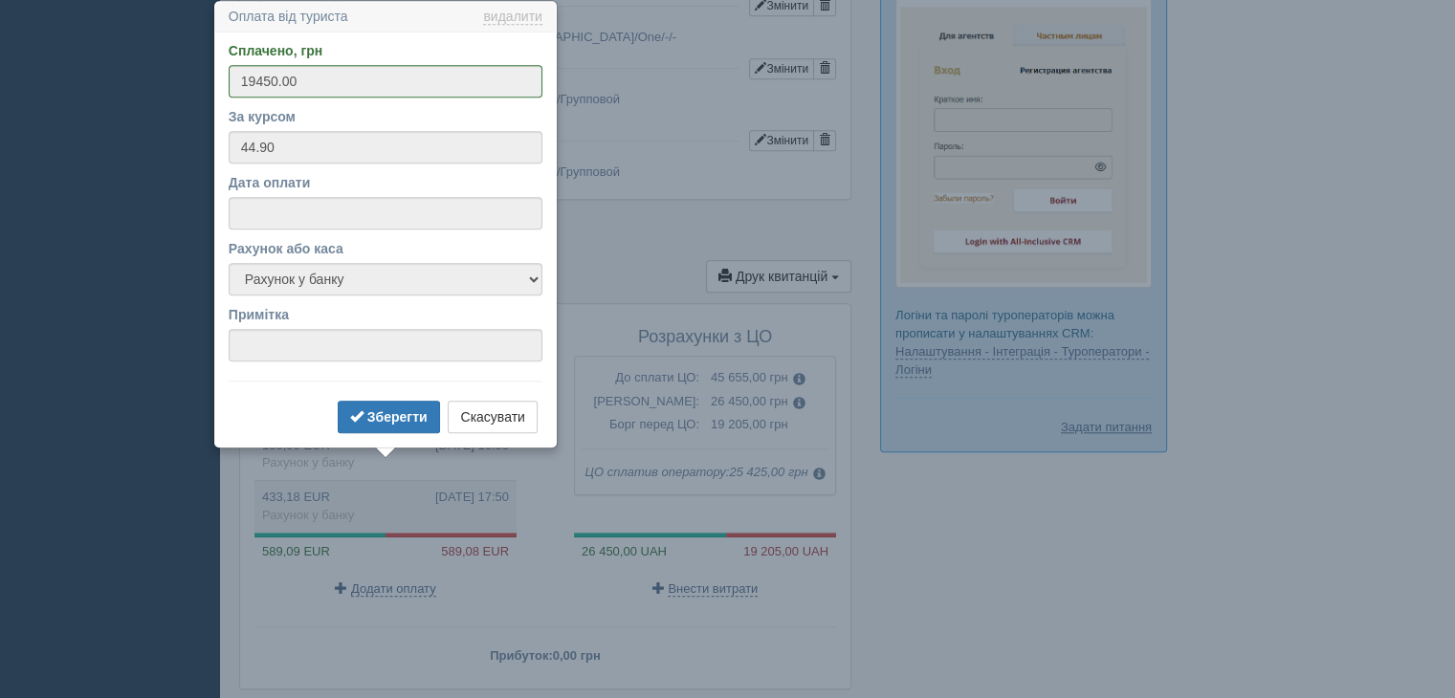
drag, startPoint x: 252, startPoint y: 584, endPoint x: 301, endPoint y: 585, distance: 49.8
click at [252, 584] on div "Оплати туриста Заплановано 1 178,17 EUR Сума Дата 155,90 EUR 28.02.2025 16:55 Р…" at bounding box center [545, 497] width 610 height 386
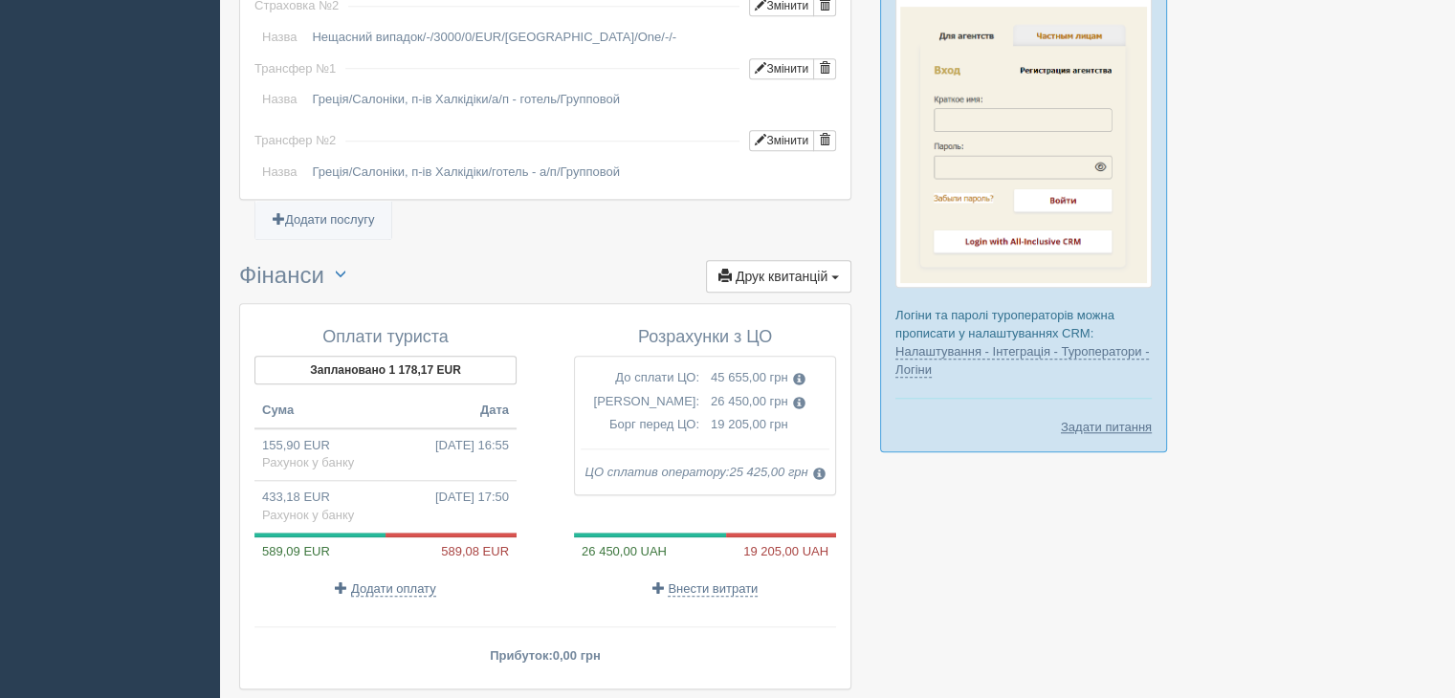
drag, startPoint x: 246, startPoint y: 282, endPoint x: 371, endPoint y: 311, distance: 128.6
click at [246, 304] on div "Оплати туриста Заплановано 1 178,17 EUR Сума Дата 155,90 EUR 28.02.2025 16:55 Р…" at bounding box center [545, 497] width 610 height 386
click at [432, 356] on button "Заплановано 1 178,17 EUR" at bounding box center [385, 370] width 262 height 29
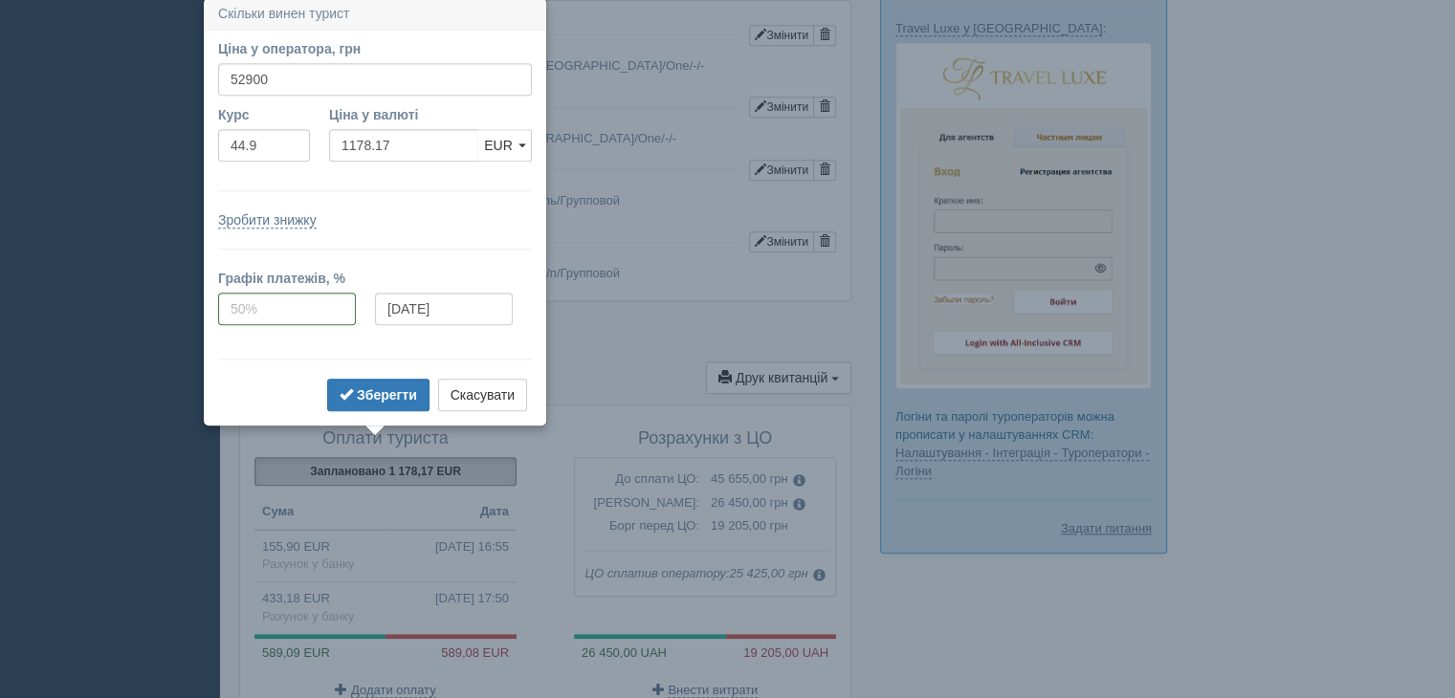
scroll to position [1714, 0]
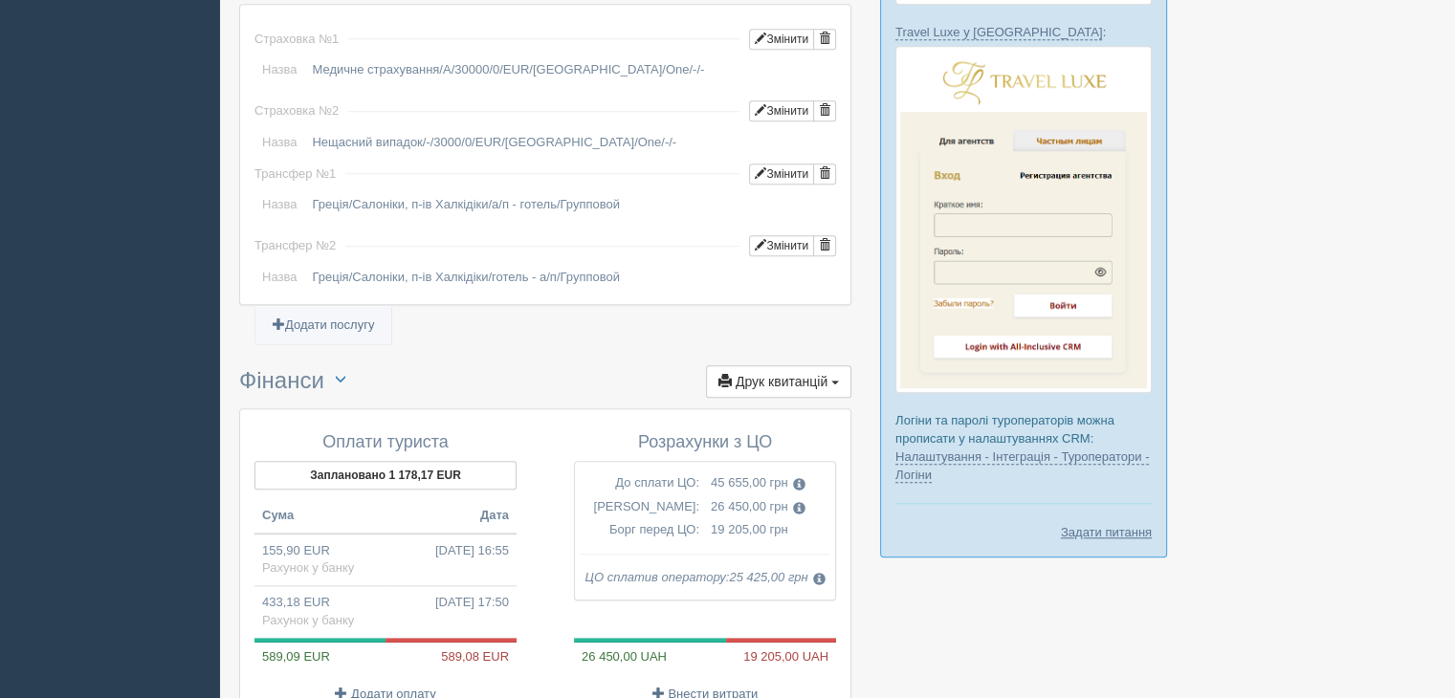
click at [276, 534] on td "155,90 EUR 28.02.2025 16:55 Рахунок у банку" at bounding box center [385, 560] width 262 height 53
type input "7000.00"
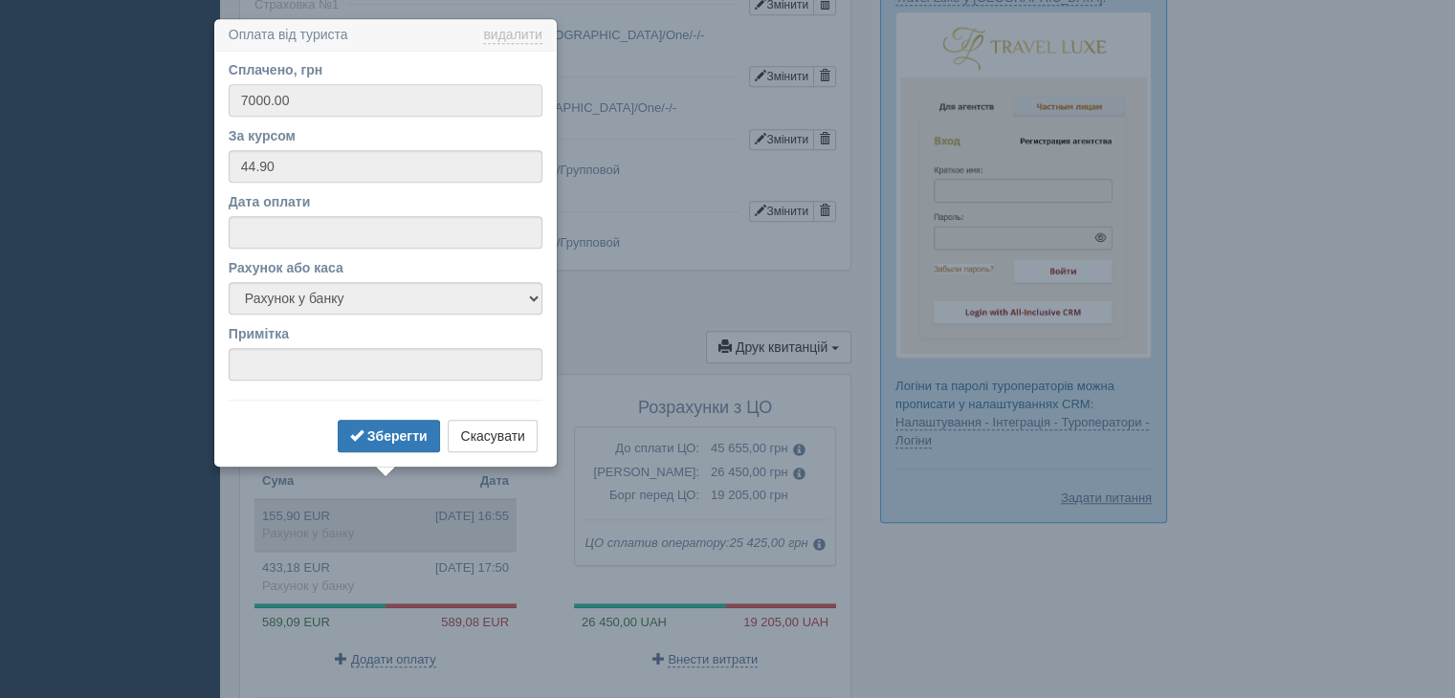
scroll to position [1767, 0]
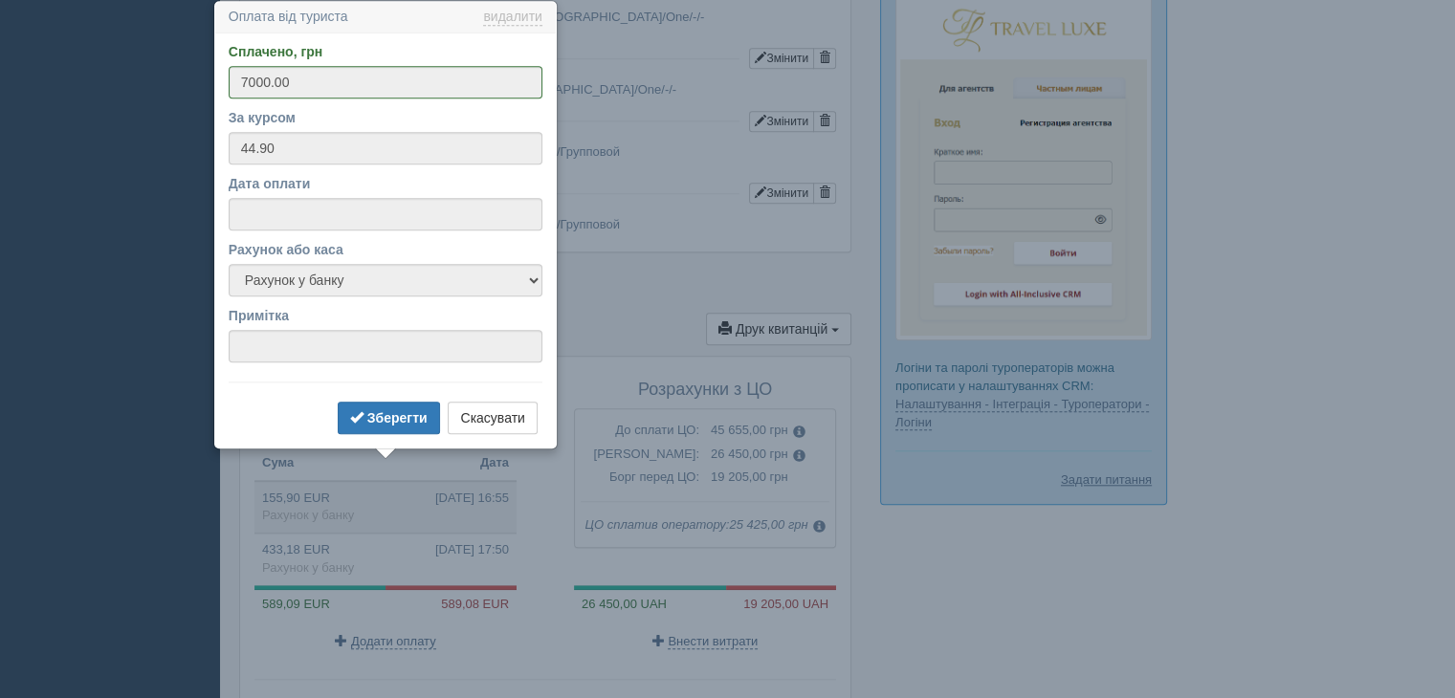
click at [247, 408] on div "Зберегти Скасувати" at bounding box center [386, 420] width 314 height 37
